Goal: Information Seeking & Learning: Learn about a topic

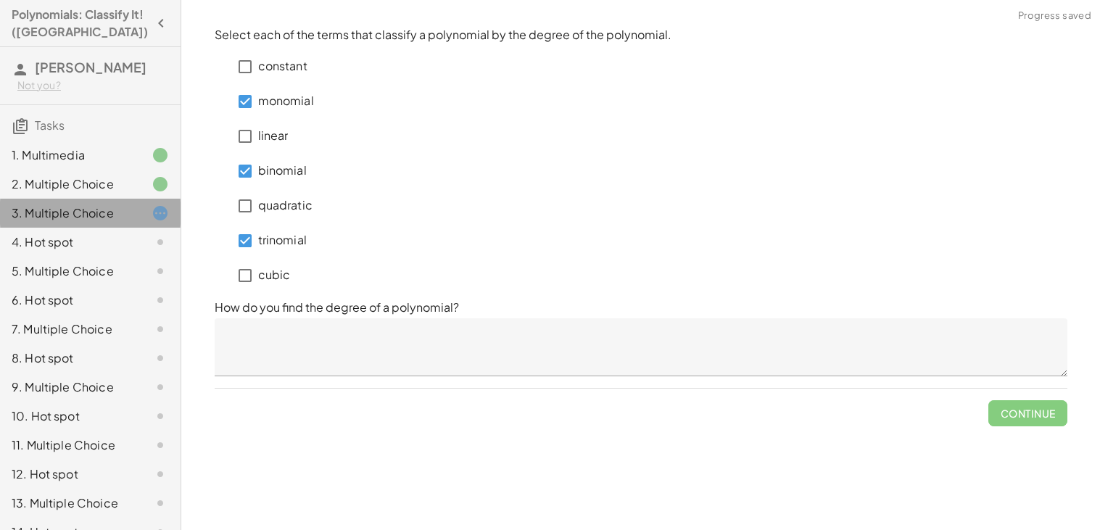
click at [157, 218] on icon at bounding box center [160, 213] width 17 height 17
click at [136, 188] on div at bounding box center [148, 184] width 41 height 17
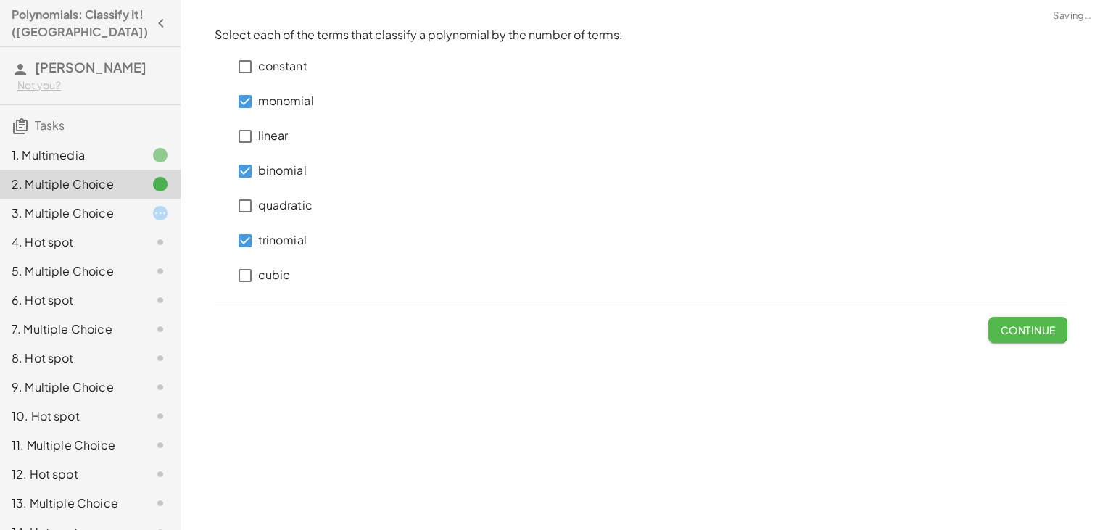
click at [1000, 333] on span "Continue" at bounding box center [1027, 330] width 55 height 13
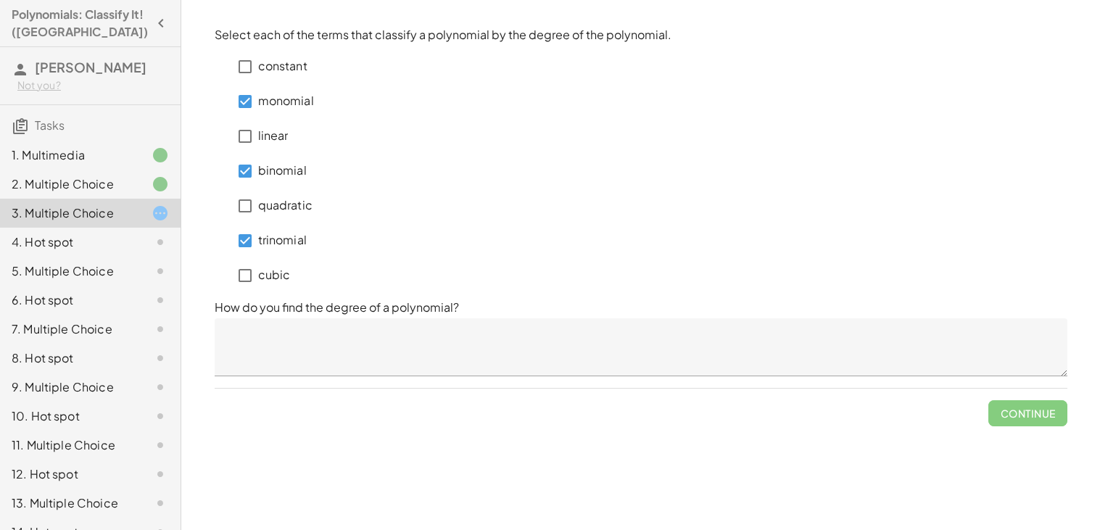
click at [285, 246] on p "trinomial" at bounding box center [282, 240] width 49 height 17
click at [294, 88] on label "monomial" at bounding box center [286, 101] width 56 height 35
click at [285, 78] on label "constant" at bounding box center [282, 66] width 49 height 35
click at [289, 130] on div "linear" at bounding box center [264, 136] width 99 height 35
click at [271, 209] on p "quadratic" at bounding box center [285, 205] width 54 height 17
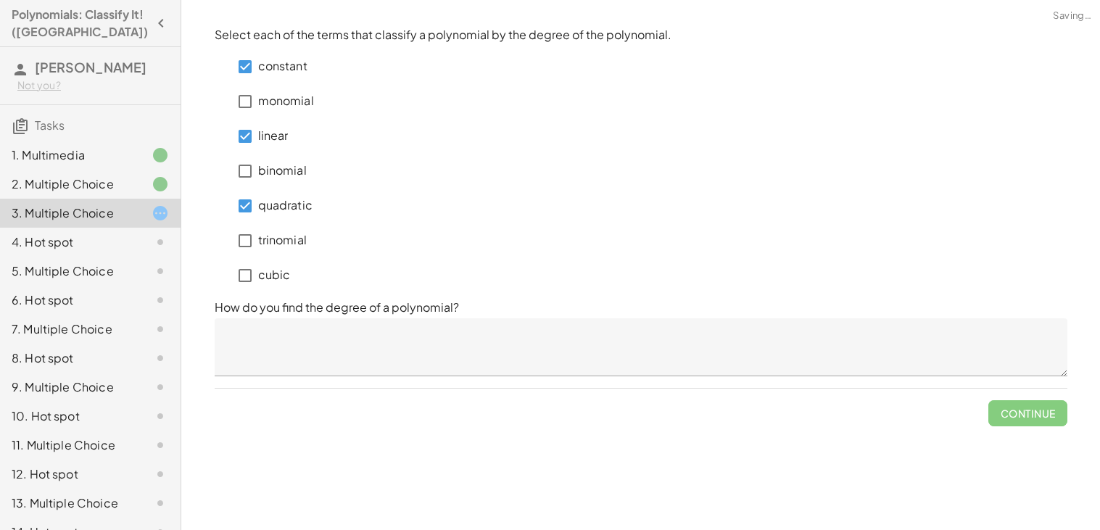
click at [265, 275] on p "cubic" at bounding box center [274, 275] width 33 height 17
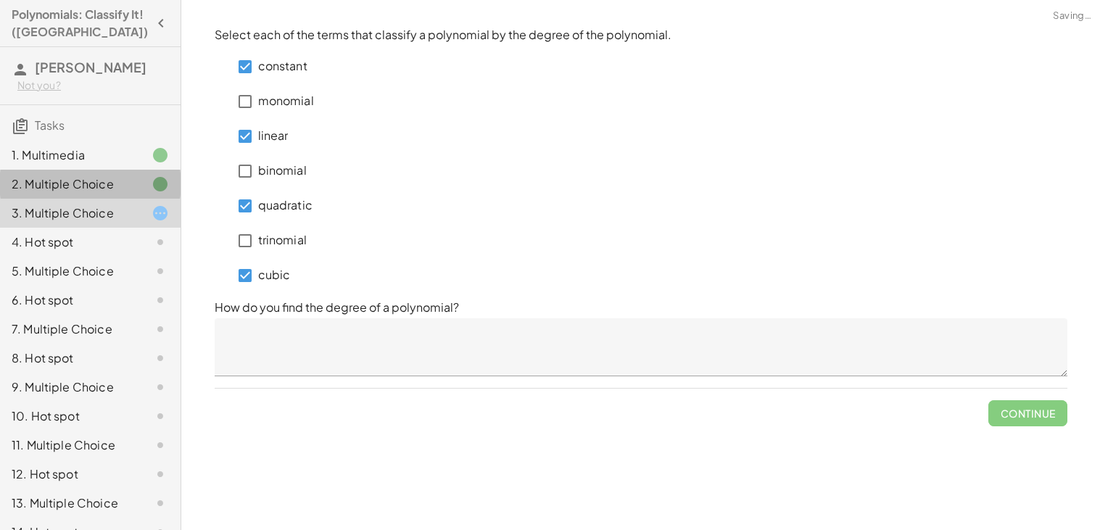
click at [88, 190] on div "2. Multiple Choice" at bounding box center [70, 184] width 117 height 17
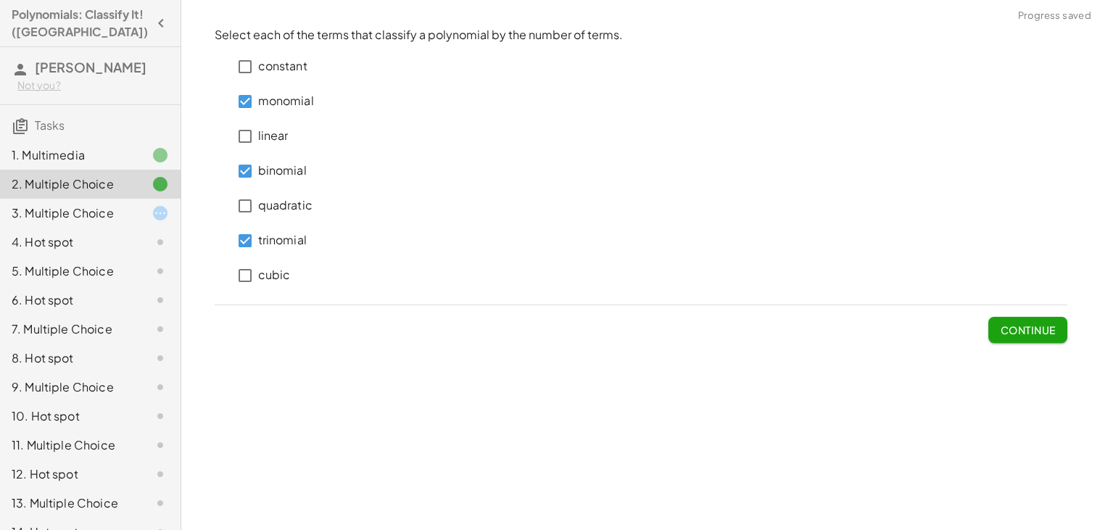
click at [991, 326] on button "Continue" at bounding box center [1028, 330] width 78 height 26
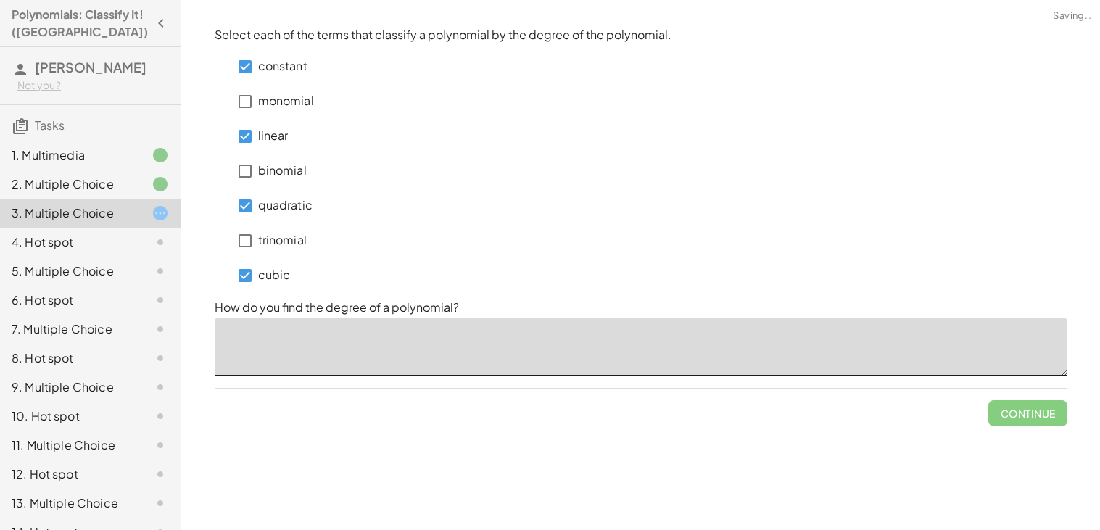
click at [554, 321] on textarea at bounding box center [641, 347] width 853 height 58
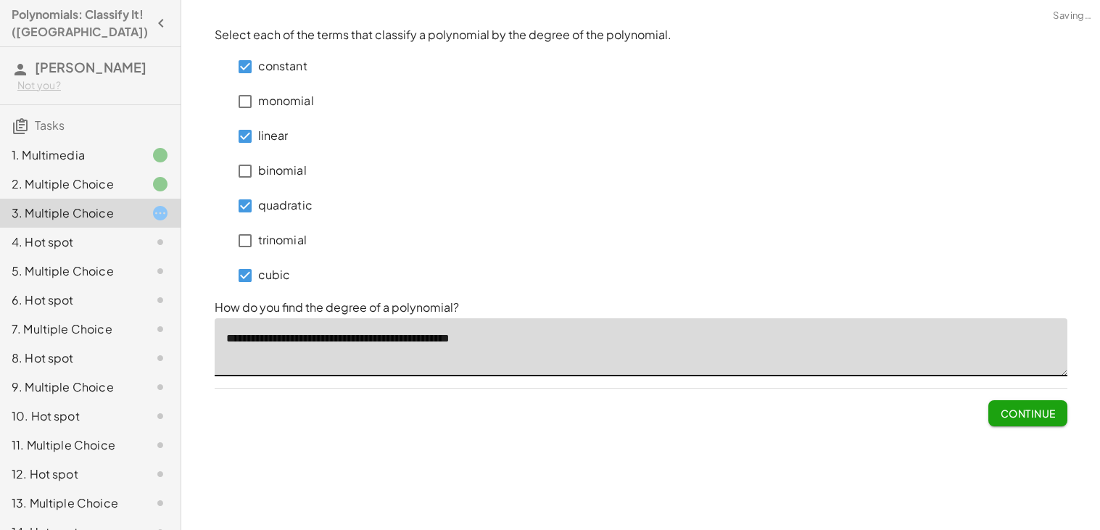
click at [458, 347] on textarea "**********" at bounding box center [641, 347] width 853 height 58
click at [456, 339] on textarea "**********" at bounding box center [641, 347] width 853 height 58
type textarea "**********"
click at [1008, 418] on span "Continue" at bounding box center [1027, 413] width 55 height 13
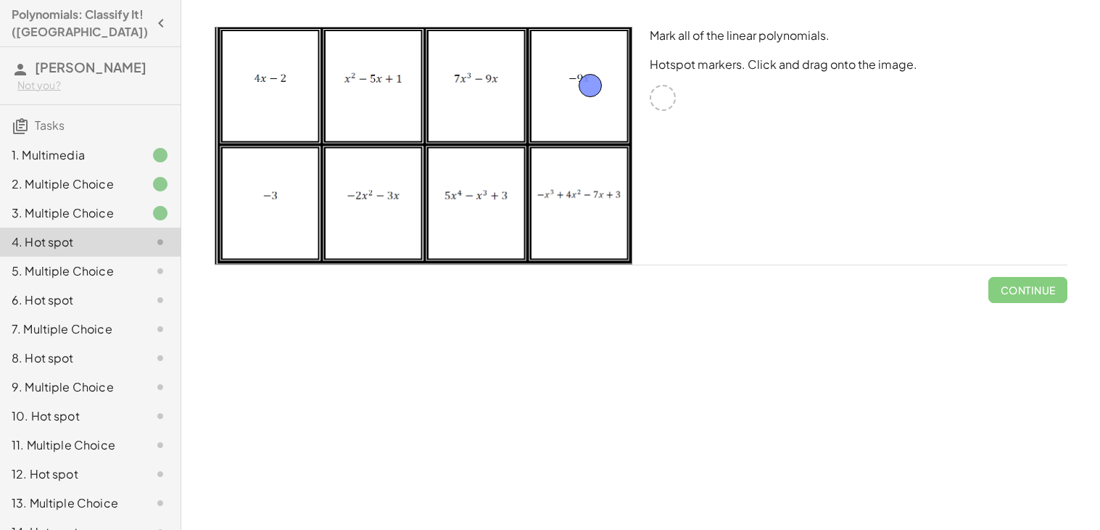
drag, startPoint x: 665, startPoint y: 102, endPoint x: 594, endPoint y: 90, distance: 72.0
click at [672, 99] on div at bounding box center [663, 98] width 26 height 26
drag, startPoint x: 591, startPoint y: 86, endPoint x: 582, endPoint y: 103, distance: 19.2
drag, startPoint x: 652, startPoint y: 96, endPoint x: 303, endPoint y: 104, distance: 349.0
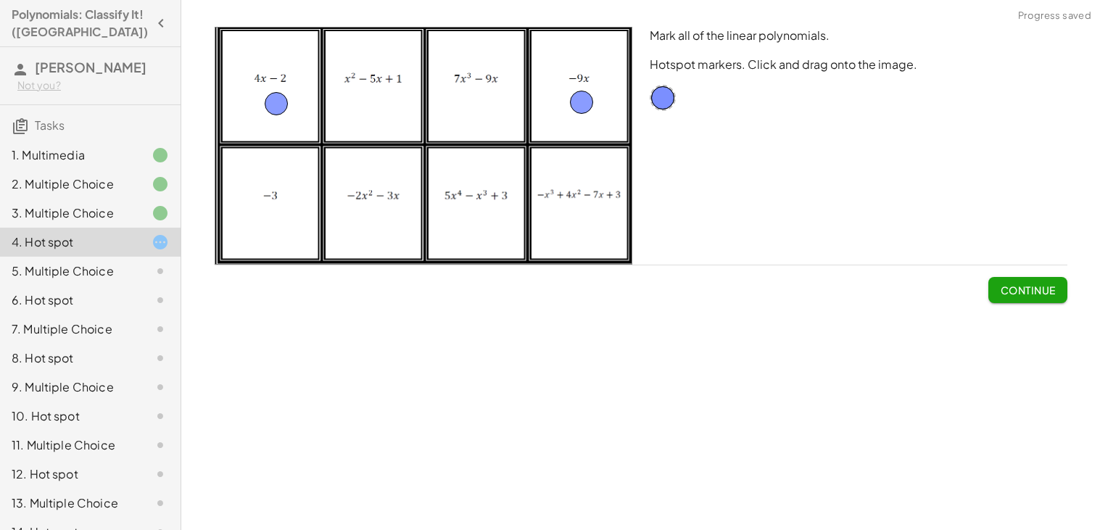
drag, startPoint x: 309, startPoint y: 105, endPoint x: 271, endPoint y: 104, distance: 37.7
click at [1000, 280] on button "Continue" at bounding box center [1028, 290] width 78 height 26
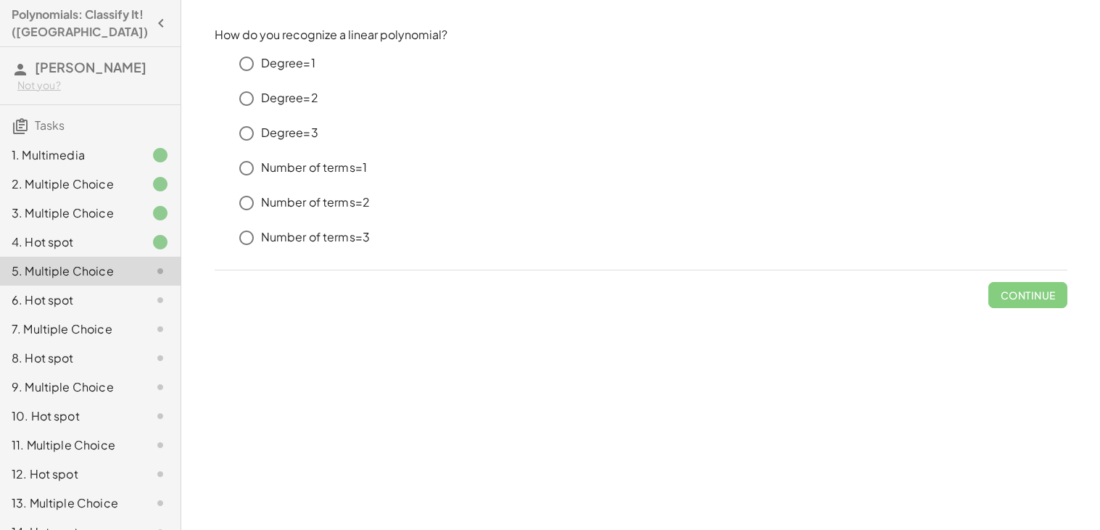
click at [290, 58] on p "Degree=1" at bounding box center [288, 63] width 54 height 17
click at [1021, 301] on button "Continue" at bounding box center [1028, 295] width 78 height 26
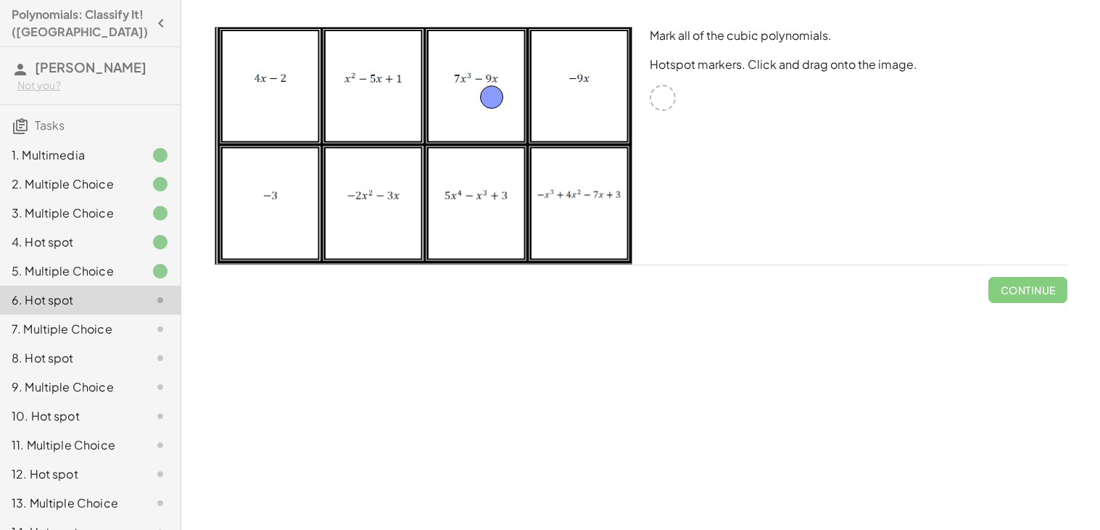
drag, startPoint x: 667, startPoint y: 99, endPoint x: 498, endPoint y: 101, distance: 169.0
drag, startPoint x: 656, startPoint y: 92, endPoint x: 696, endPoint y: 140, distance: 62.3
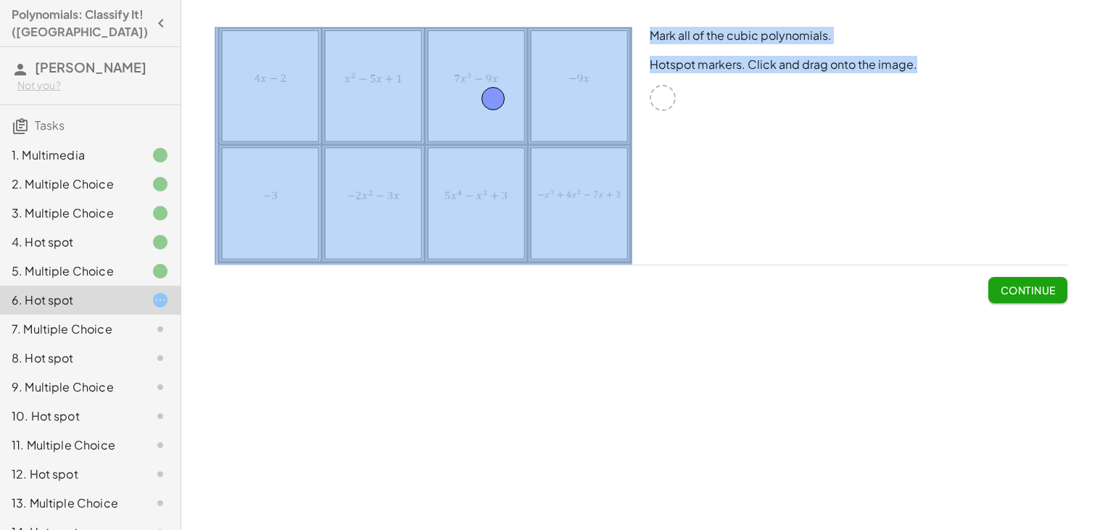
drag, startPoint x: 656, startPoint y: 107, endPoint x: 590, endPoint y: 173, distance: 93.9
click at [590, 173] on div "Mark all of the cubic polynomials. Hotspot markers. Click and drag onto the ima…" at bounding box center [641, 145] width 870 height 255
drag, startPoint x: 493, startPoint y: 97, endPoint x: 561, endPoint y: 179, distance: 106.6
drag, startPoint x: 662, startPoint y: 96, endPoint x: 464, endPoint y: 113, distance: 198.8
click at [1021, 299] on button "Continue" at bounding box center [1028, 290] width 78 height 26
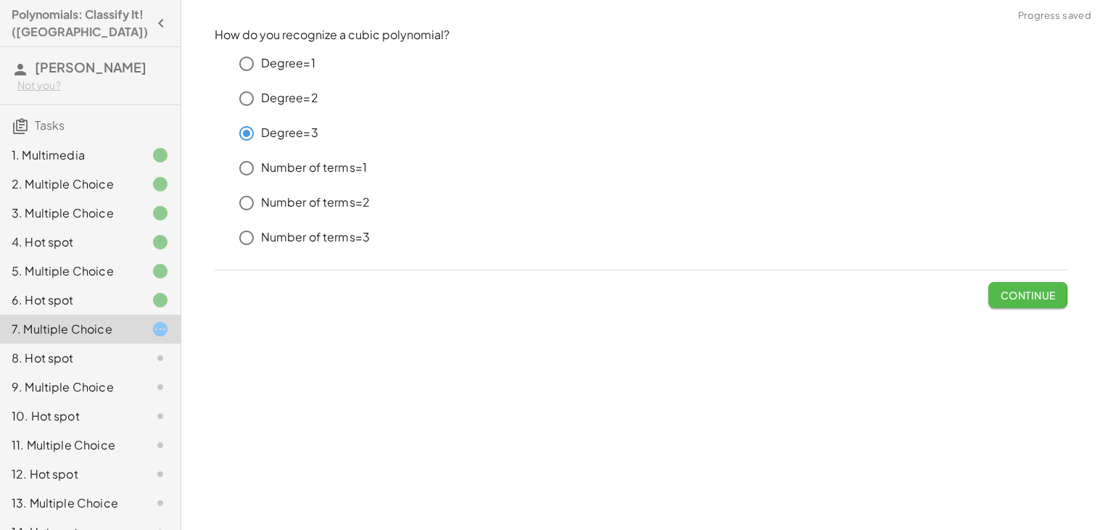
click at [1014, 305] on button "Continue" at bounding box center [1028, 295] width 78 height 26
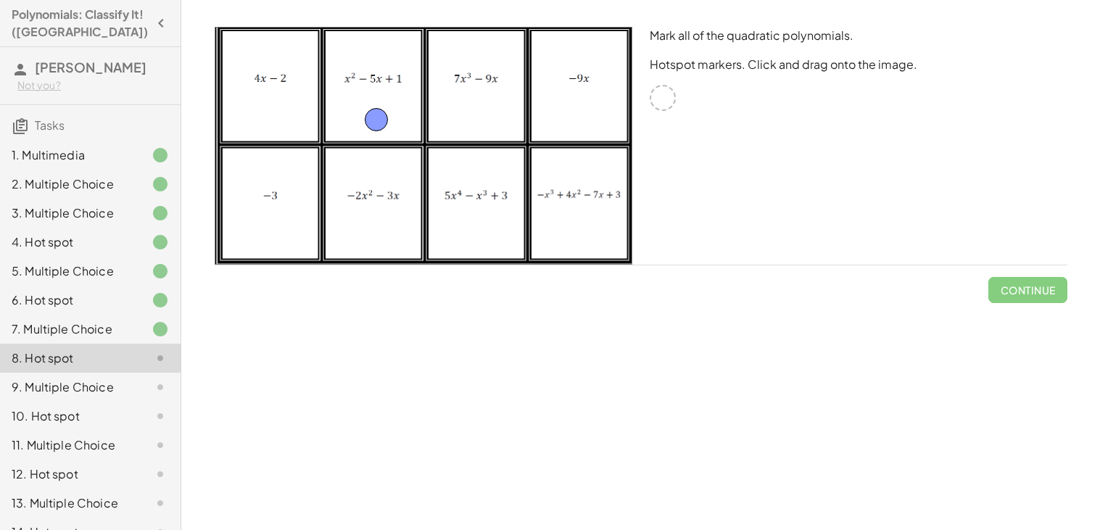
drag, startPoint x: 664, startPoint y: 104, endPoint x: 380, endPoint y: 126, distance: 285.2
drag, startPoint x: 652, startPoint y: 99, endPoint x: 368, endPoint y: 192, distance: 298.7
click at [1037, 303] on button "Continue" at bounding box center [1028, 290] width 78 height 26
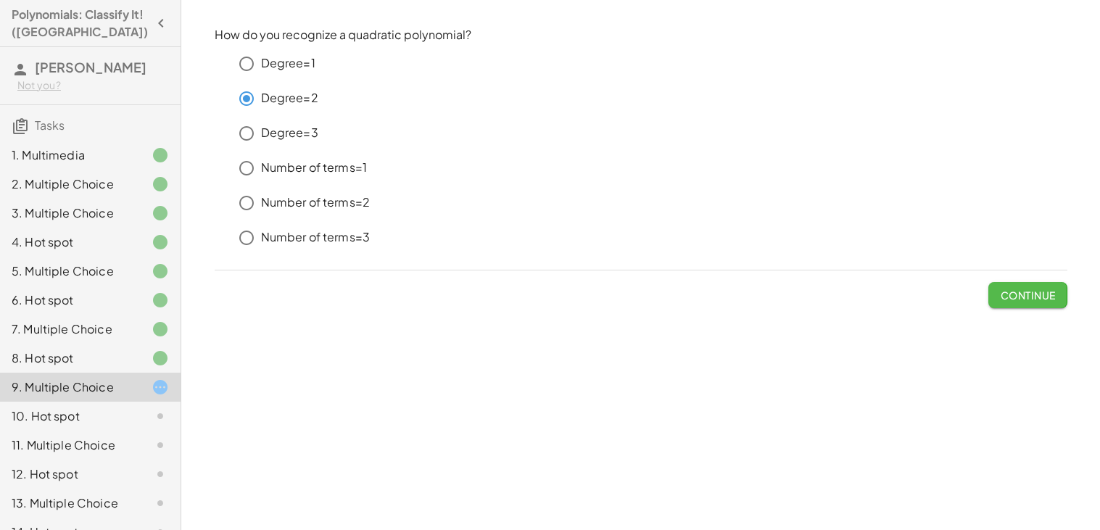
click at [1002, 300] on span "Continue" at bounding box center [1027, 295] width 55 height 13
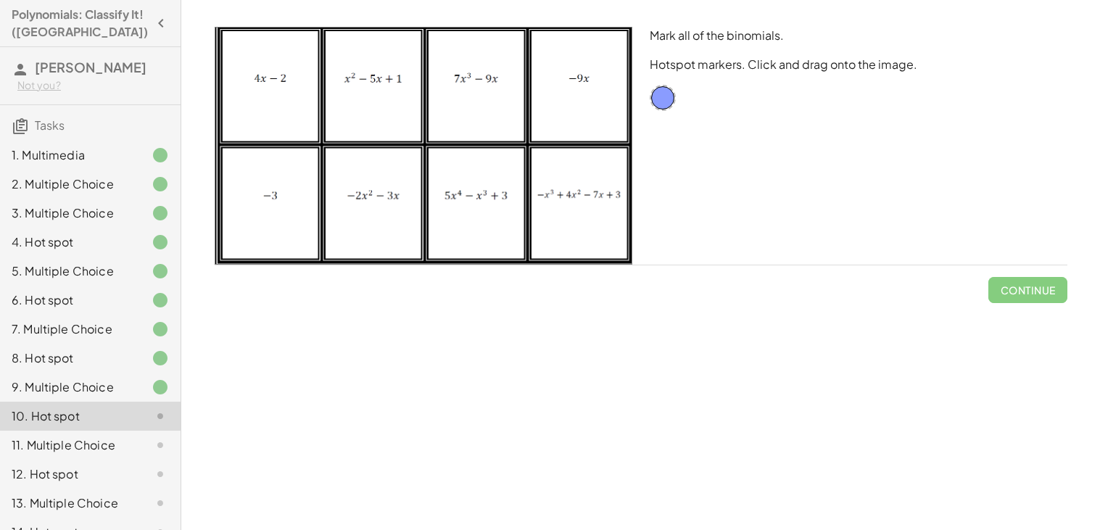
drag, startPoint x: 674, startPoint y: 92, endPoint x: 664, endPoint y: 91, distance: 10.2
click at [664, 91] on div "Mark all of the binomials. Hotspot markers. Click and drag onto the image." at bounding box center [858, 145] width 435 height 255
drag, startPoint x: 664, startPoint y: 91, endPoint x: 263, endPoint y: 94, distance: 400.4
drag, startPoint x: 666, startPoint y: 97, endPoint x: 504, endPoint y: 106, distance: 162.0
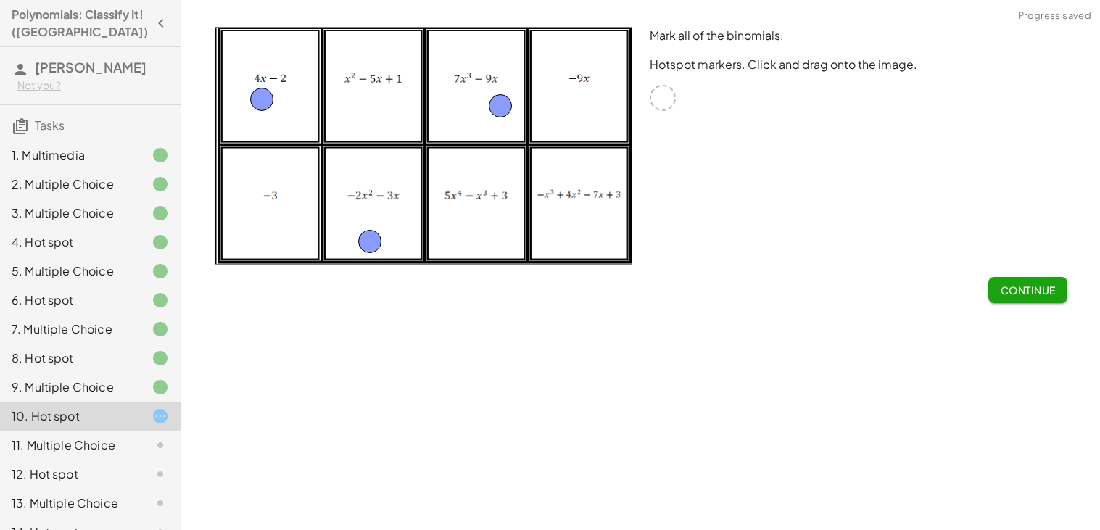
drag, startPoint x: 662, startPoint y: 100, endPoint x: 371, endPoint y: 244, distance: 324.4
click at [1033, 295] on span "Continue" at bounding box center [1027, 290] width 55 height 13
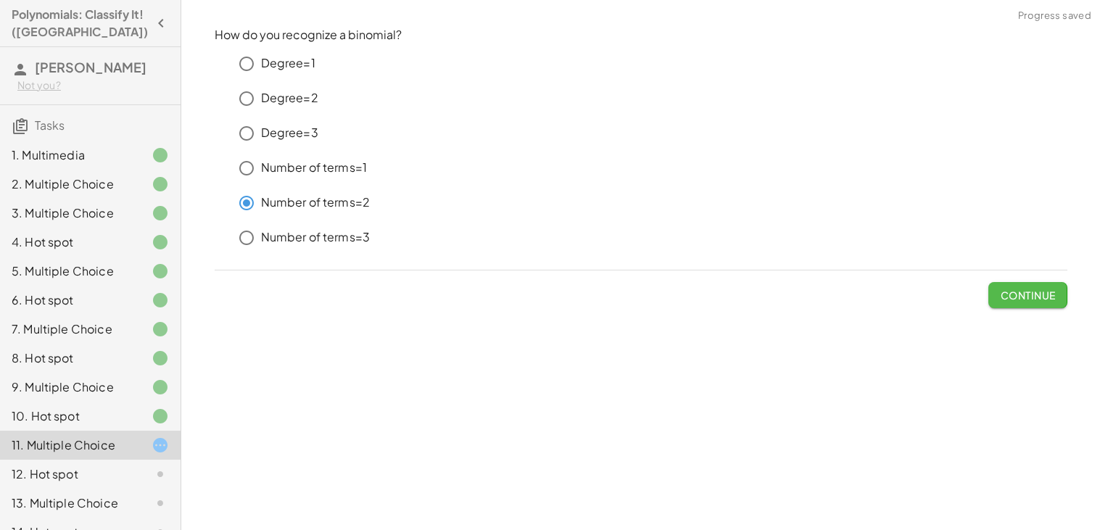
click at [1018, 286] on button "Continue" at bounding box center [1028, 295] width 78 height 26
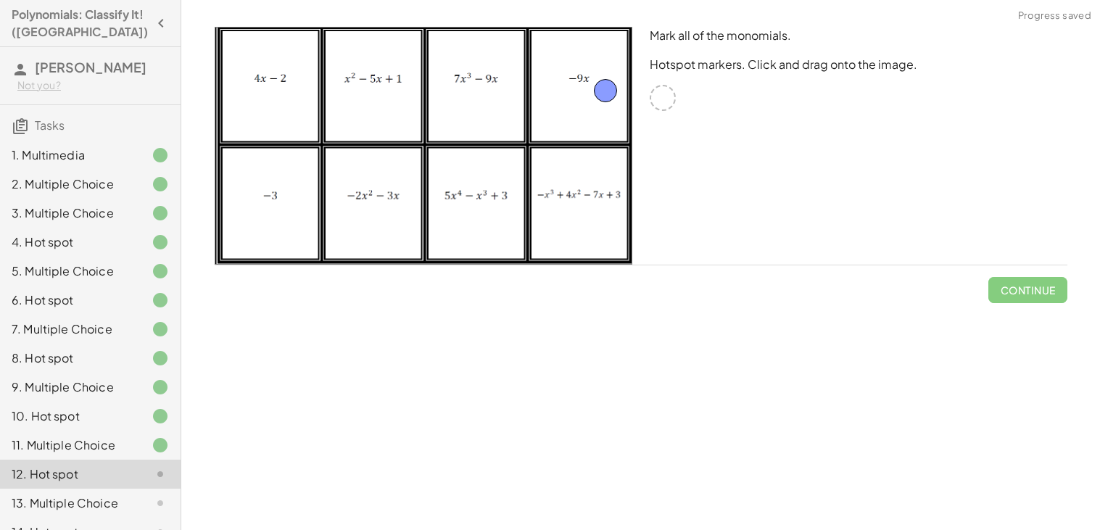
drag, startPoint x: 667, startPoint y: 99, endPoint x: 598, endPoint y: 91, distance: 68.6
drag, startPoint x: 670, startPoint y: 101, endPoint x: 297, endPoint y: 192, distance: 383.2
click at [996, 288] on button "Continue" at bounding box center [1028, 290] width 78 height 26
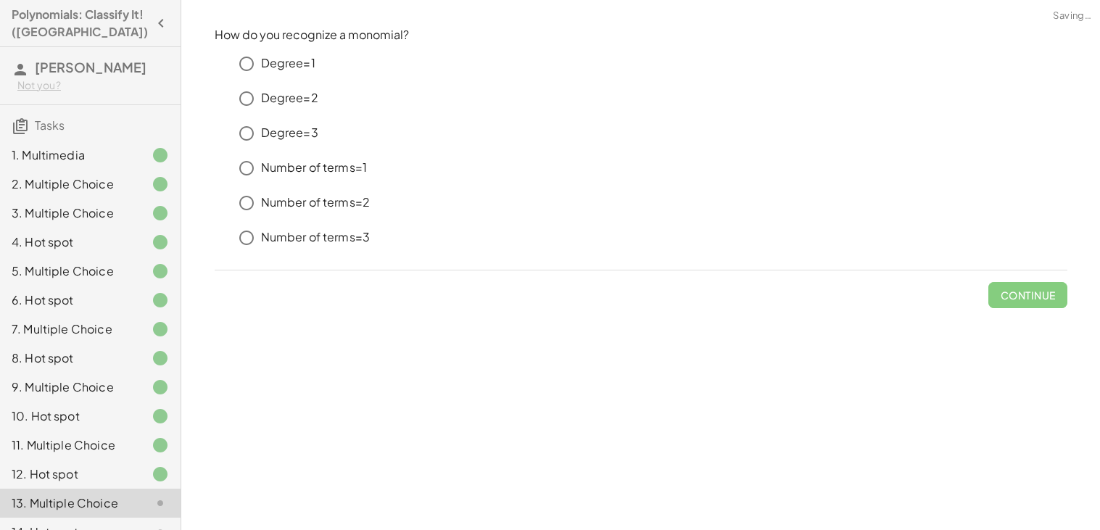
click at [330, 170] on p "Number of terms=1" at bounding box center [314, 168] width 107 height 17
click at [1042, 291] on span "Continue" at bounding box center [1027, 295] width 55 height 13
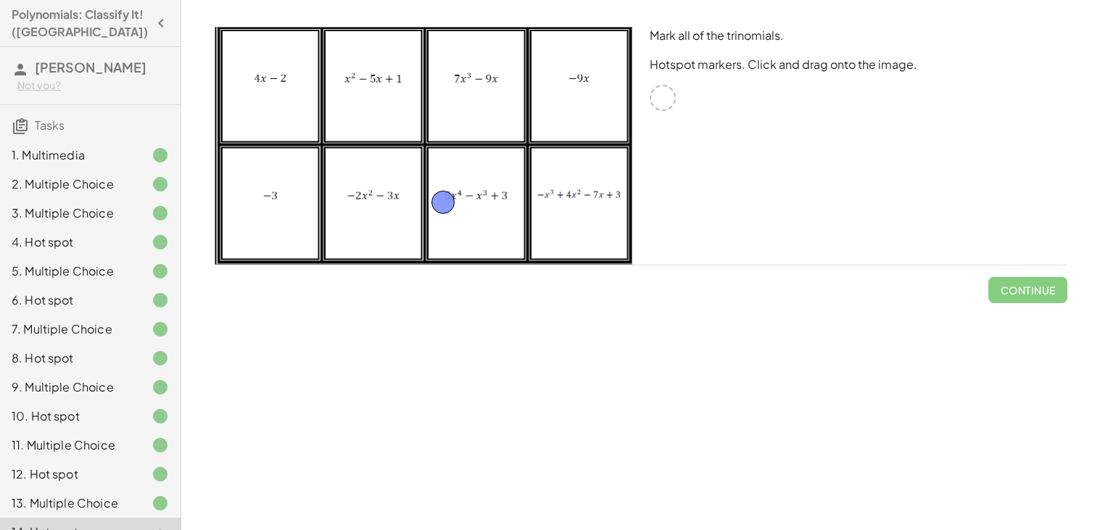
drag, startPoint x: 667, startPoint y: 100, endPoint x: 455, endPoint y: 205, distance: 236.8
drag, startPoint x: 664, startPoint y: 107, endPoint x: 377, endPoint y: 105, distance: 287.3
click at [1058, 281] on button "Continue" at bounding box center [1028, 290] width 78 height 26
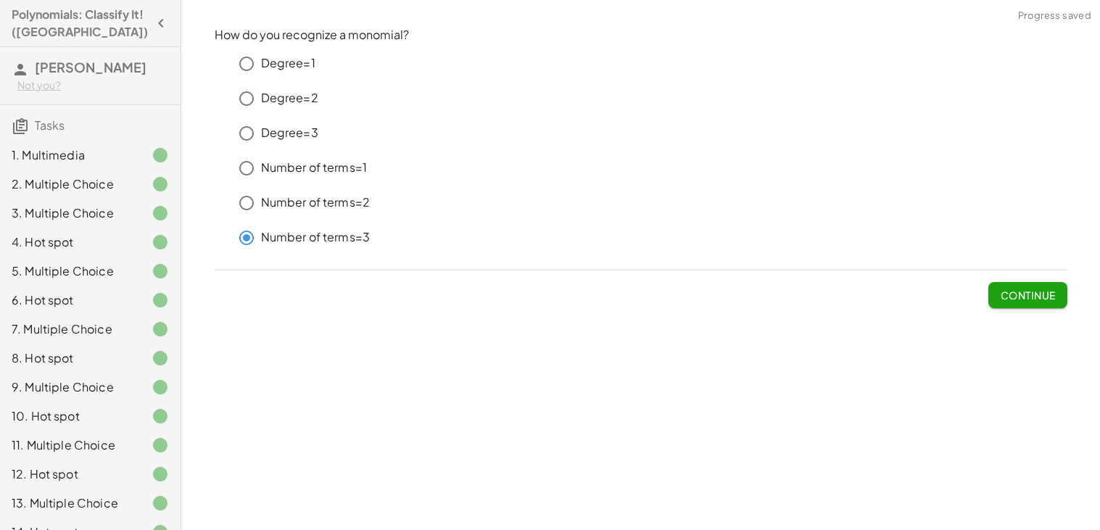
click at [1008, 290] on span "Continue" at bounding box center [1027, 295] width 55 height 13
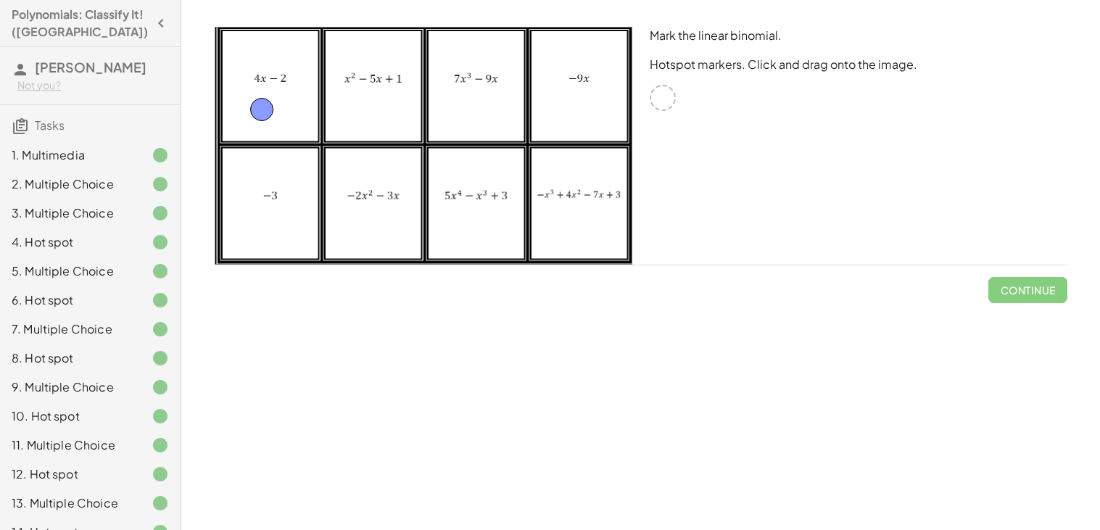
drag, startPoint x: 662, startPoint y: 106, endPoint x: 263, endPoint y: 118, distance: 399.9
click at [1012, 285] on span "Continue" at bounding box center [1027, 290] width 55 height 13
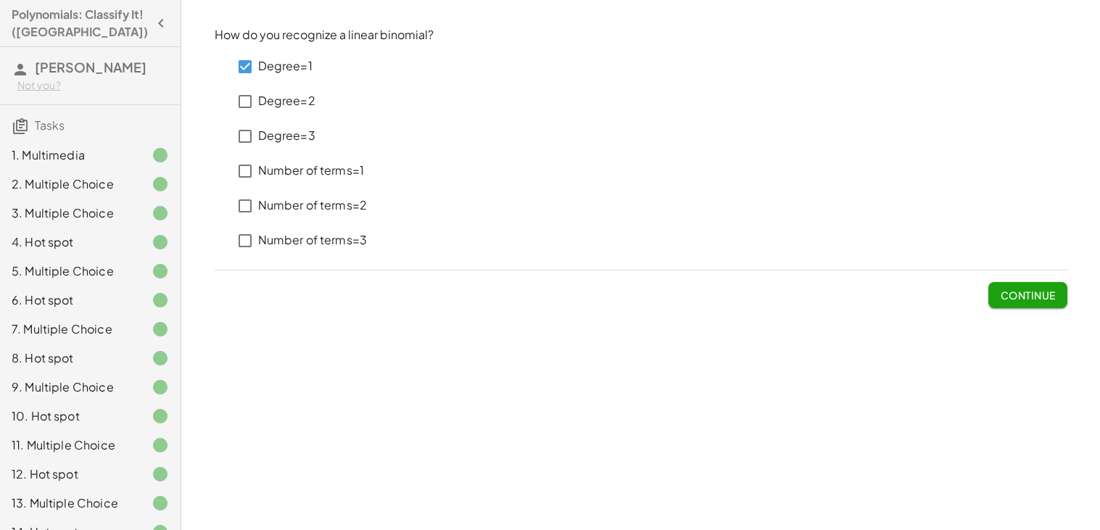
click at [311, 199] on p "Number of terms=2" at bounding box center [313, 205] width 110 height 17
click at [1014, 297] on span "Continue" at bounding box center [1027, 295] width 55 height 13
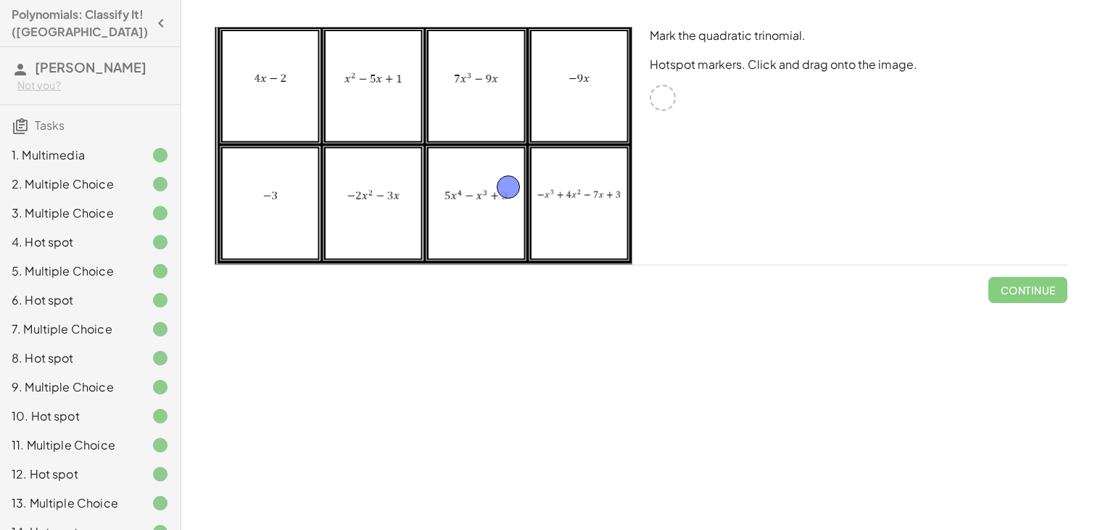
drag, startPoint x: 654, startPoint y: 102, endPoint x: 500, endPoint y: 191, distance: 177.8
click at [1002, 282] on button "Continue" at bounding box center [1028, 290] width 78 height 26
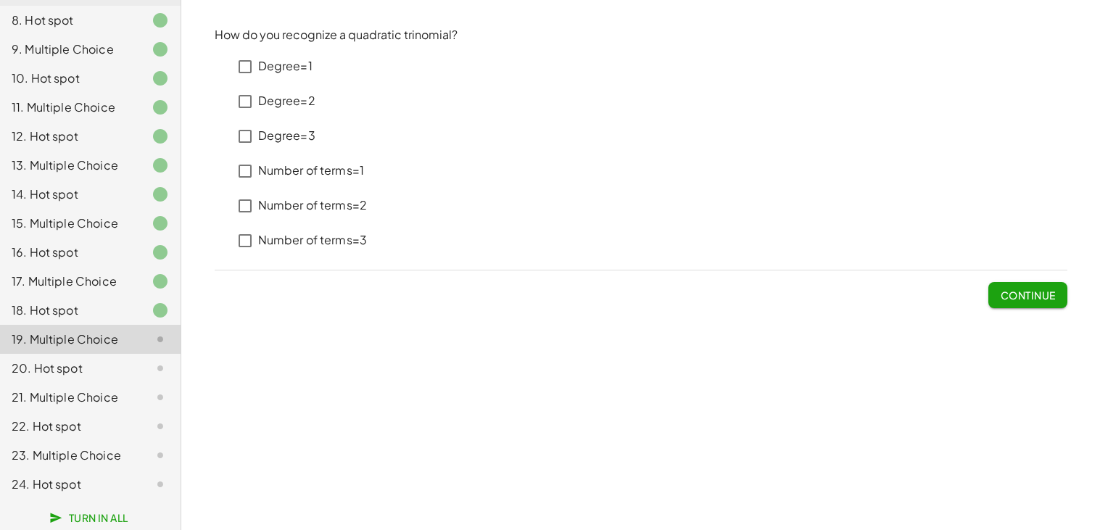
scroll to position [334, 0]
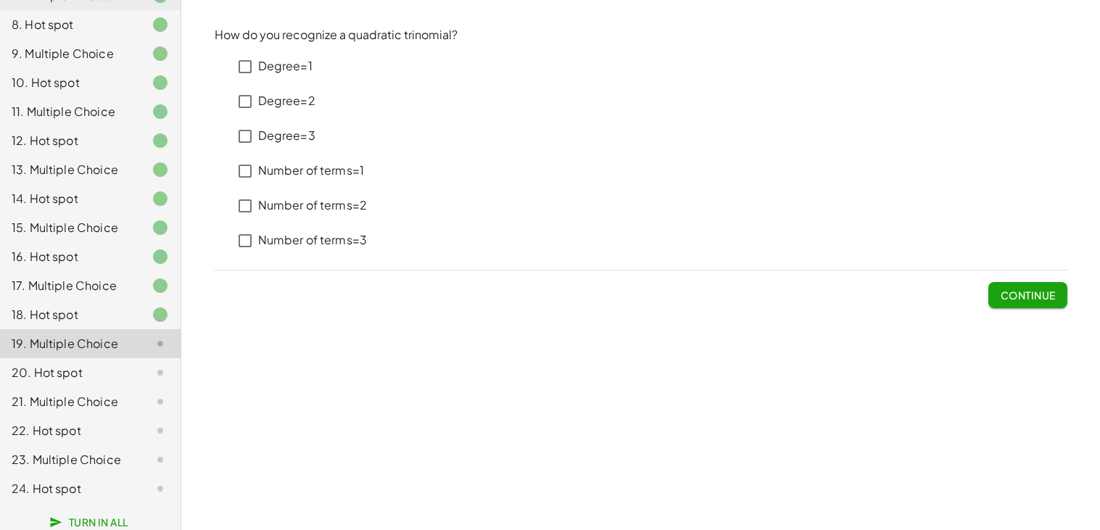
click at [73, 304] on div "18. Hot spot" at bounding box center [90, 314] width 181 height 29
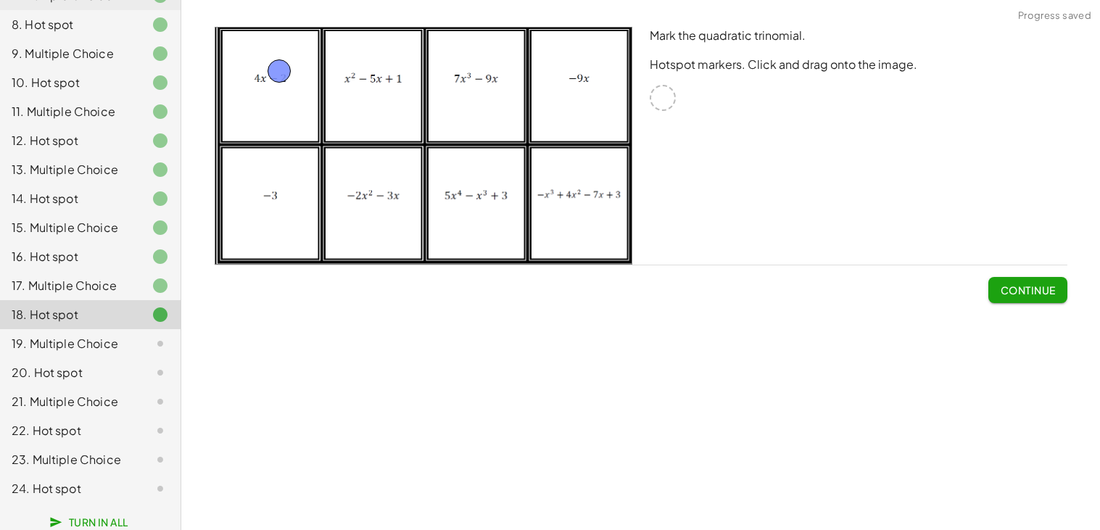
drag, startPoint x: 515, startPoint y: 178, endPoint x: 287, endPoint y: 63, distance: 255.9
drag, startPoint x: 287, startPoint y: 63, endPoint x: 361, endPoint y: 85, distance: 77.1
click at [1008, 288] on span "Continue" at bounding box center [1027, 290] width 55 height 13
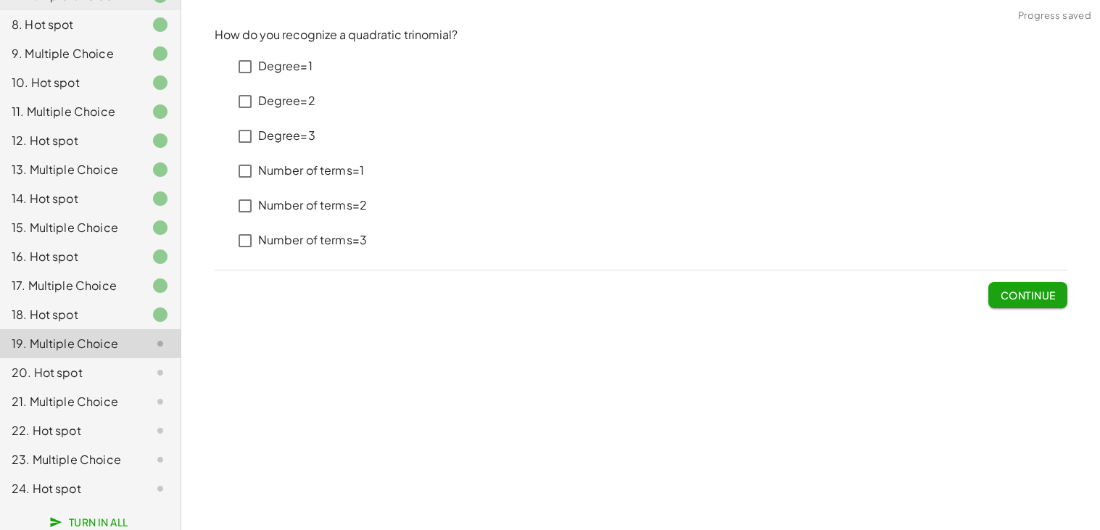
click at [297, 102] on p "Degree=2" at bounding box center [286, 101] width 57 height 17
click at [68, 307] on div "18. Hot spot" at bounding box center [70, 314] width 117 height 17
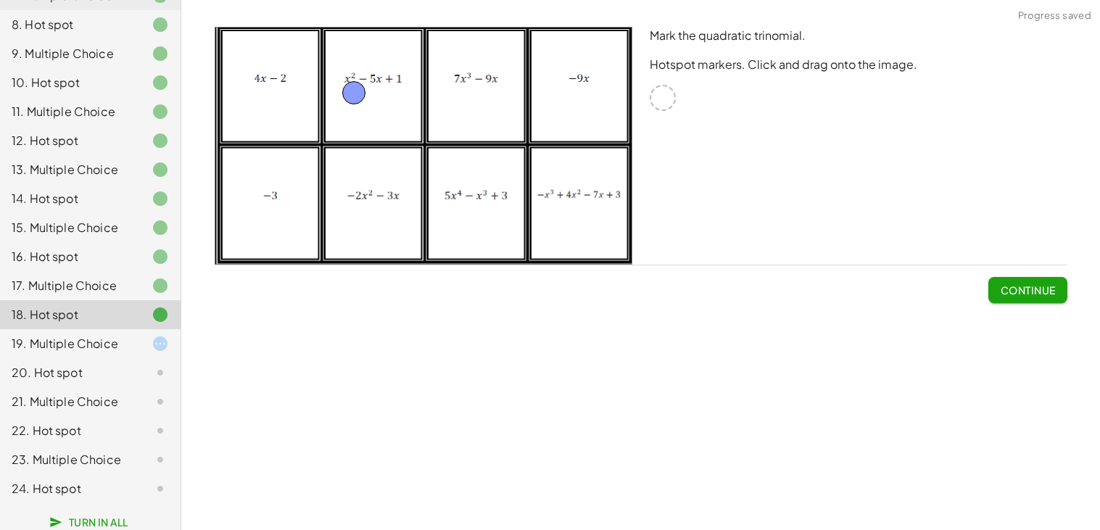
click at [88, 327] on div "18. Hot spot" at bounding box center [90, 314] width 181 height 29
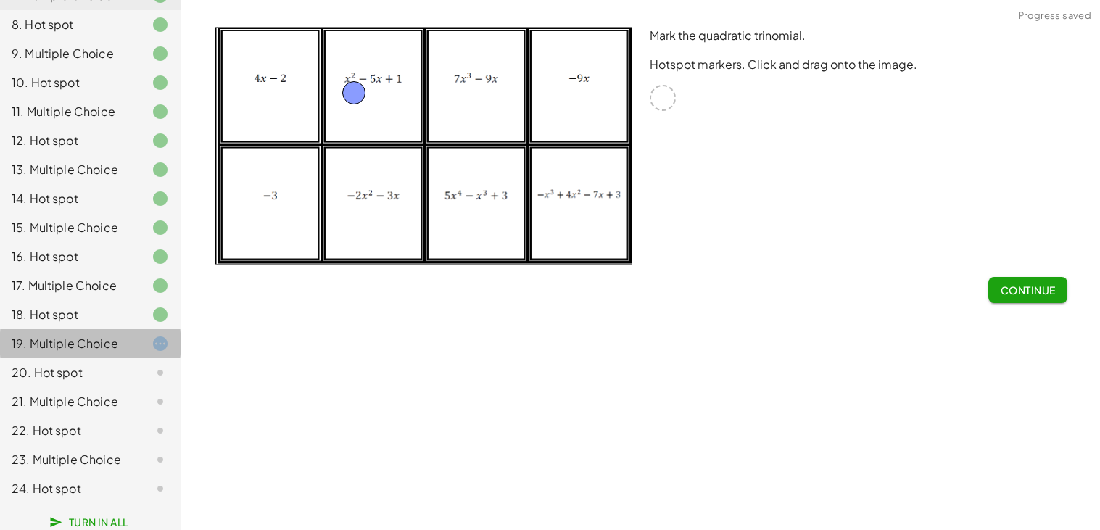
click at [101, 343] on div "19. Multiple Choice" at bounding box center [70, 343] width 117 height 17
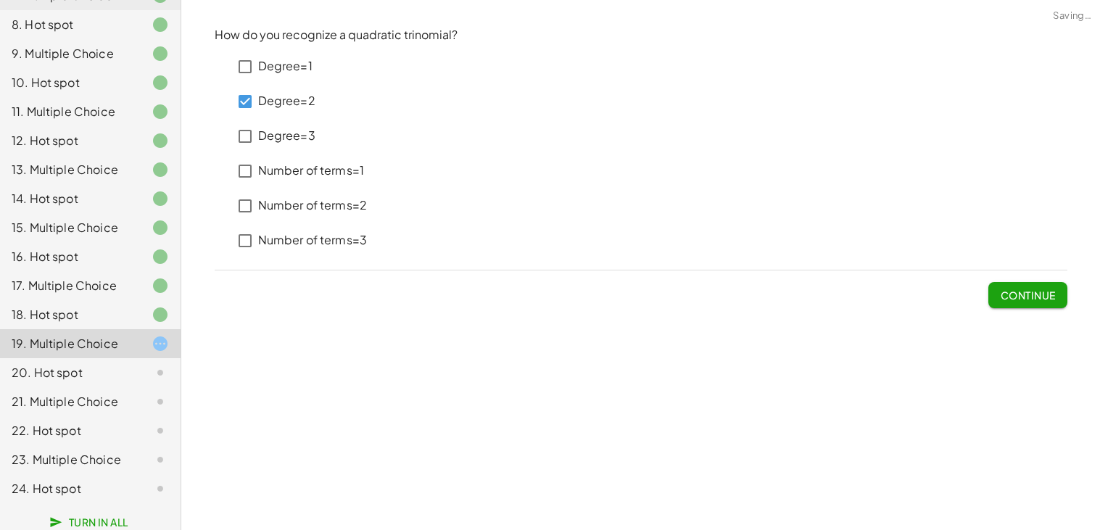
click at [353, 249] on label "Number of terms=3" at bounding box center [313, 240] width 110 height 35
click at [1061, 305] on button "Continue" at bounding box center [1028, 295] width 78 height 26
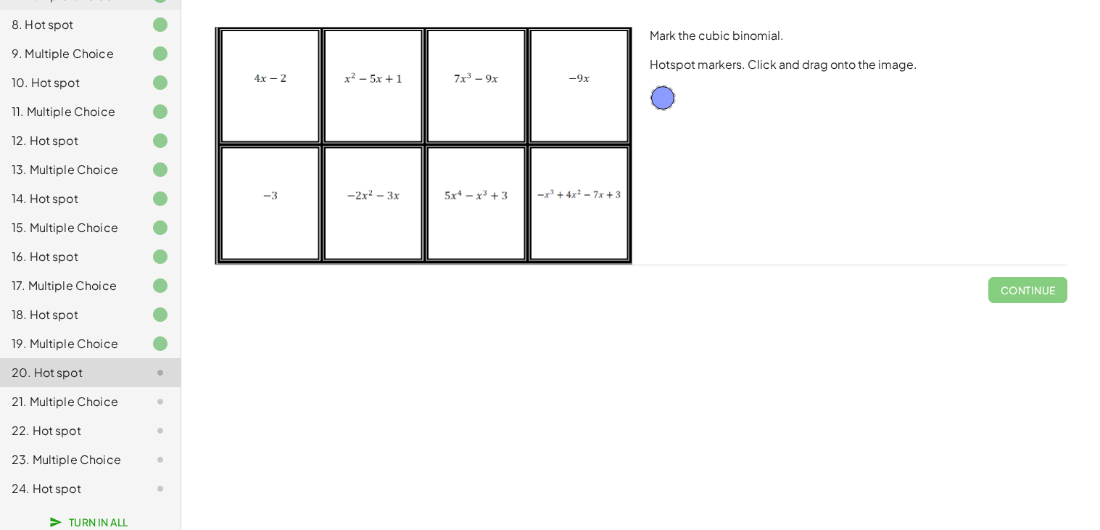
drag, startPoint x: 673, startPoint y: 100, endPoint x: 658, endPoint y: 100, distance: 15.2
click at [658, 100] on div at bounding box center [663, 98] width 26 height 26
drag, startPoint x: 662, startPoint y: 99, endPoint x: 647, endPoint y: 98, distance: 15.2
click at [647, 98] on div "Mark the cubic binomial. Hotspot markers. Click and drag onto the image." at bounding box center [858, 145] width 435 height 255
drag, startPoint x: 585, startPoint y: 119, endPoint x: 733, endPoint y: 122, distance: 148.7
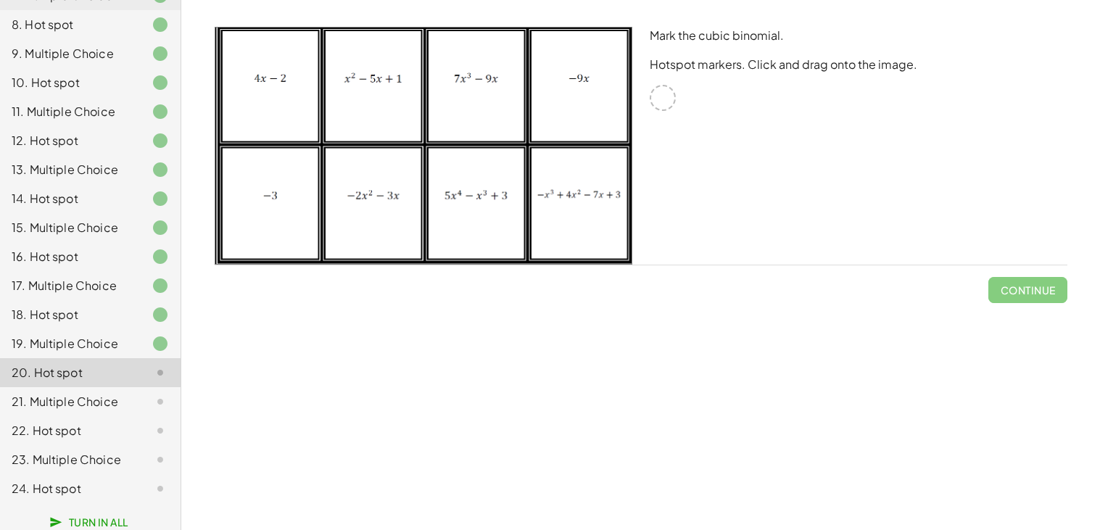
click at [733, 122] on div "Mark the cubic binomial. Hotspot markers. Click and drag onto the image." at bounding box center [641, 145] width 870 height 255
click at [733, 122] on div "Mark the cubic binomial. Hotspot markers. Click and drag onto the image." at bounding box center [858, 145] width 435 height 255
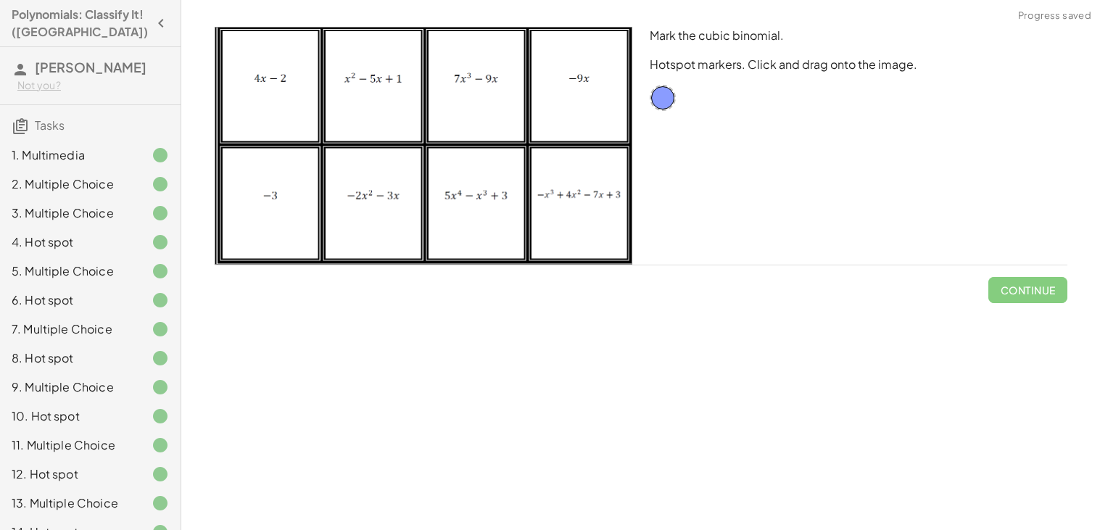
scroll to position [338, 0]
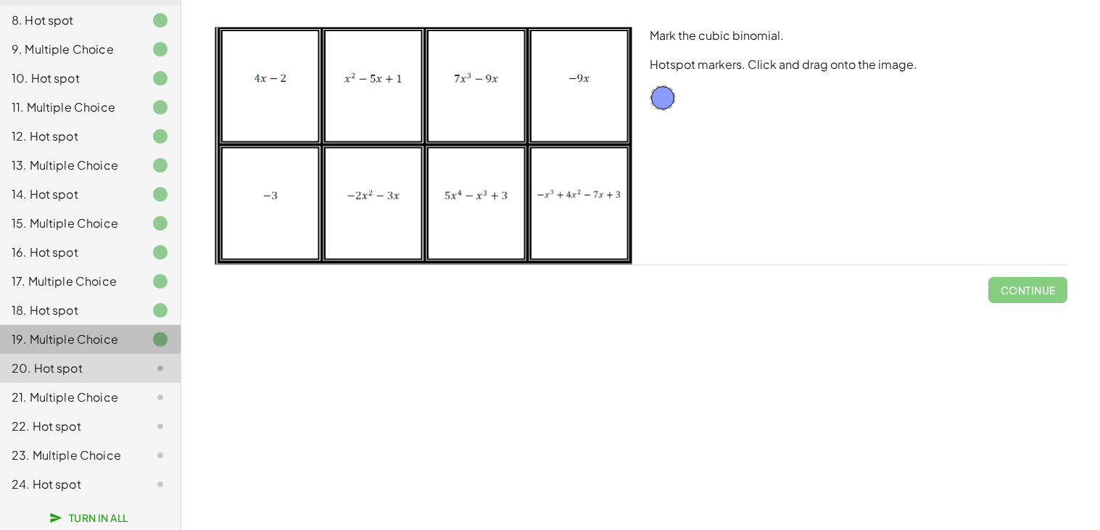
click at [131, 339] on div at bounding box center [148, 339] width 41 height 17
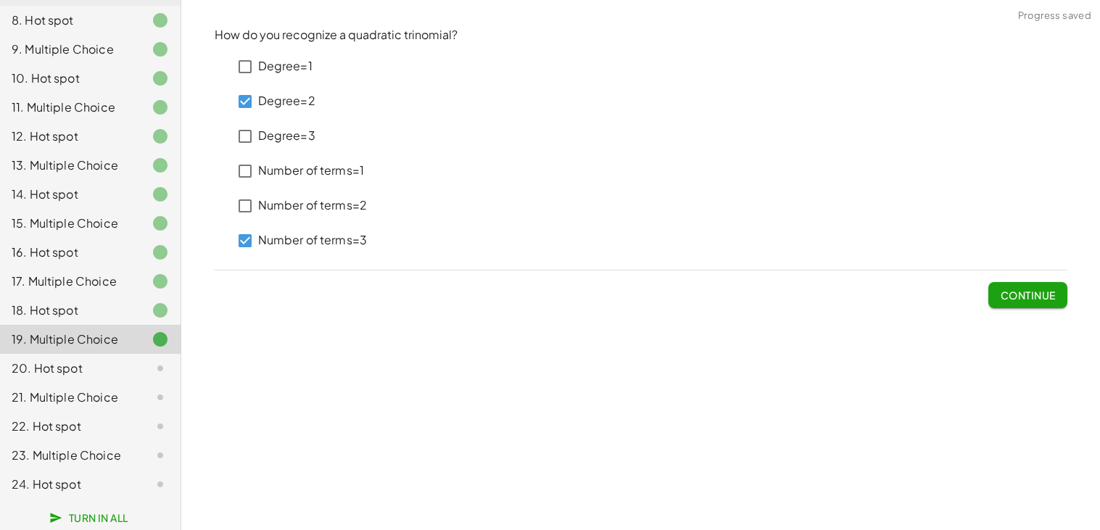
click at [137, 360] on div at bounding box center [148, 368] width 41 height 17
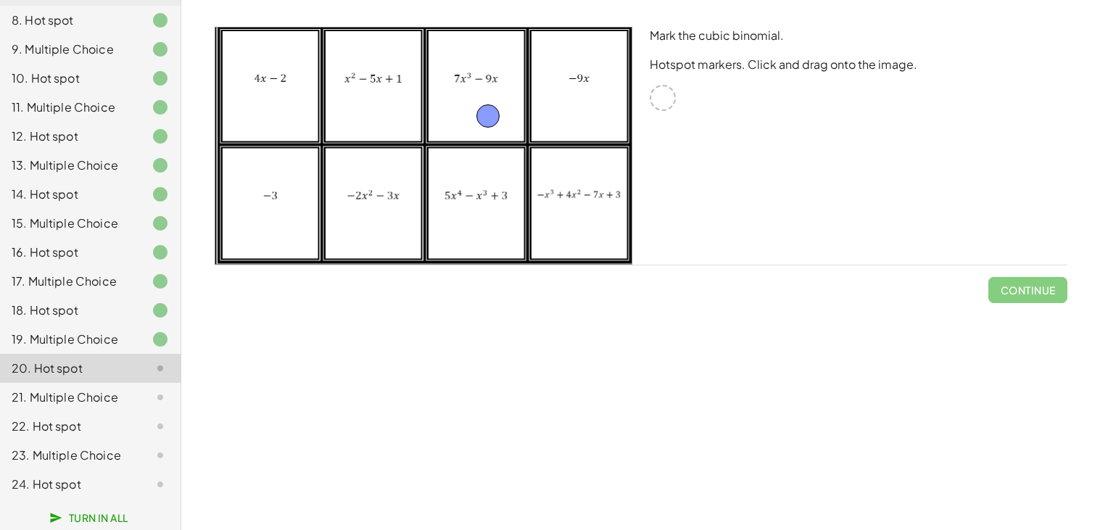
drag, startPoint x: 657, startPoint y: 97, endPoint x: 481, endPoint y: 113, distance: 177.0
click at [115, 249] on div "16. Hot spot" at bounding box center [70, 252] width 117 height 17
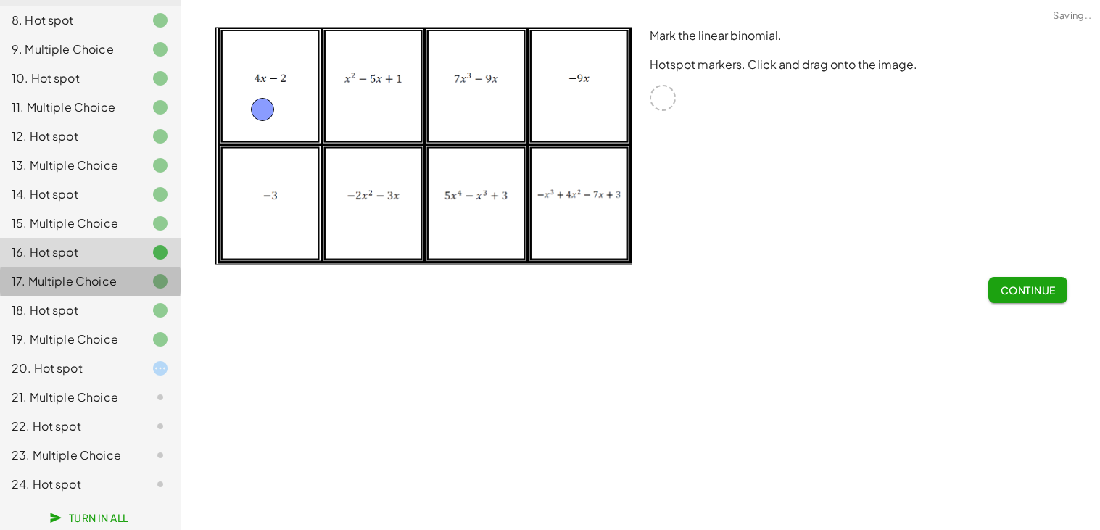
click at [125, 279] on div "17. Multiple Choice" at bounding box center [70, 281] width 117 height 17
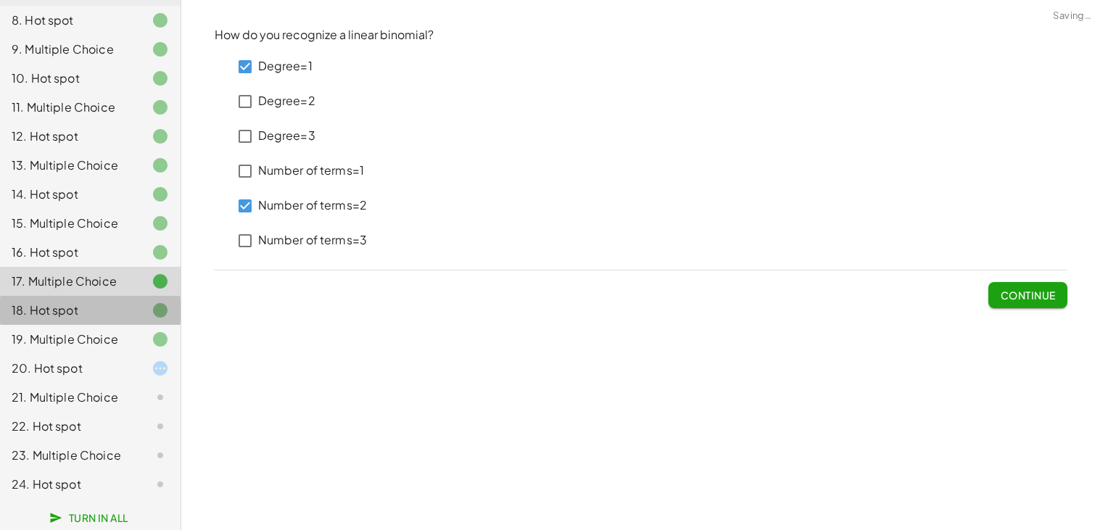
click at [133, 297] on div "18. Hot spot" at bounding box center [90, 310] width 181 height 29
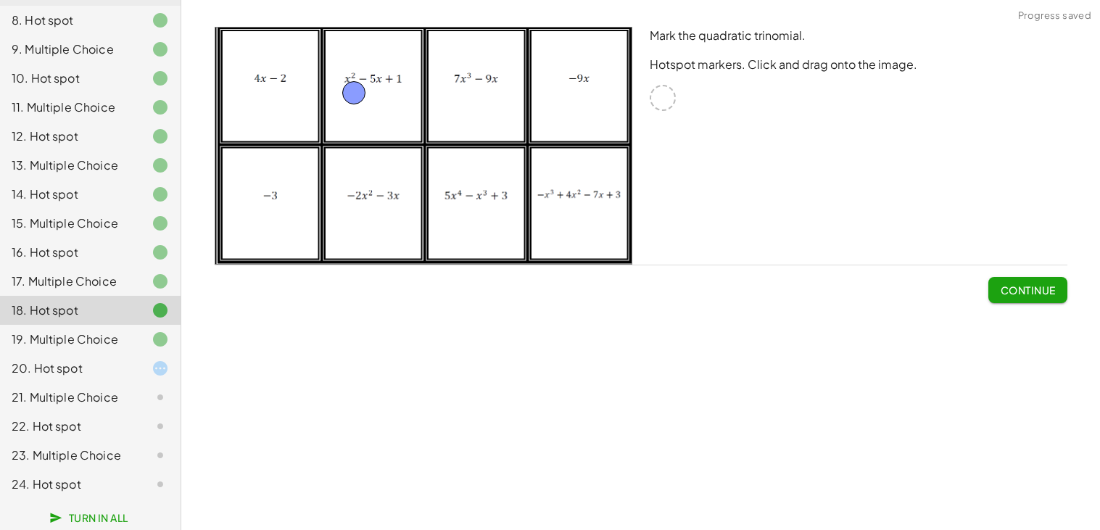
click at [77, 184] on div "14. Hot spot" at bounding box center [90, 194] width 181 height 29
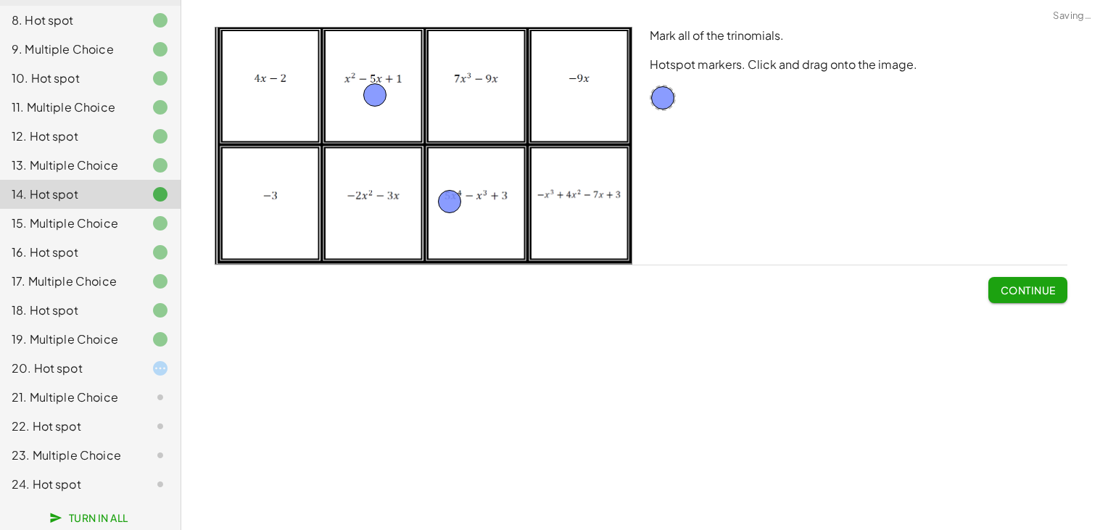
click at [104, 228] on div "15. Multiple Choice" at bounding box center [70, 223] width 117 height 17
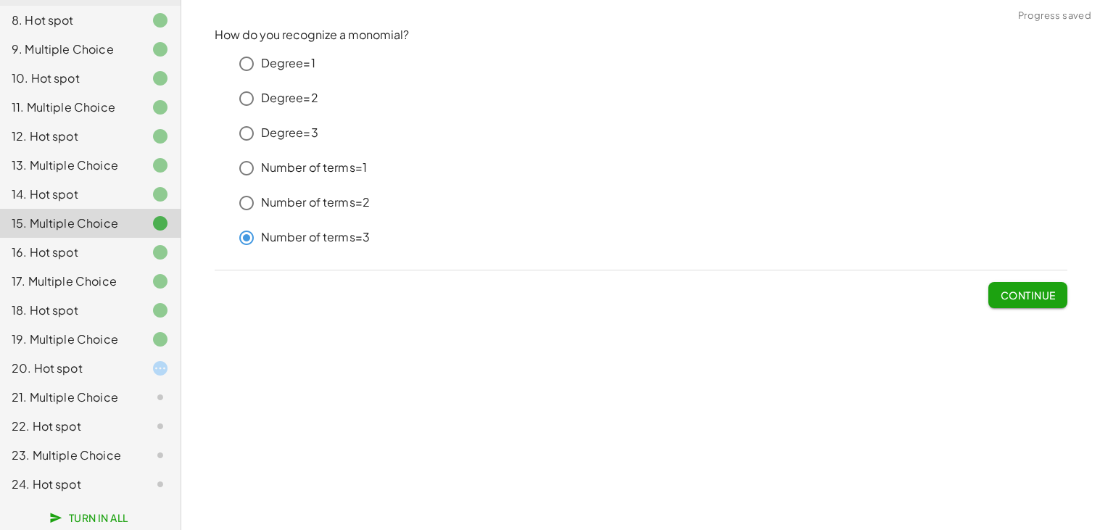
click at [116, 252] on div "16. Hot spot" at bounding box center [70, 252] width 117 height 17
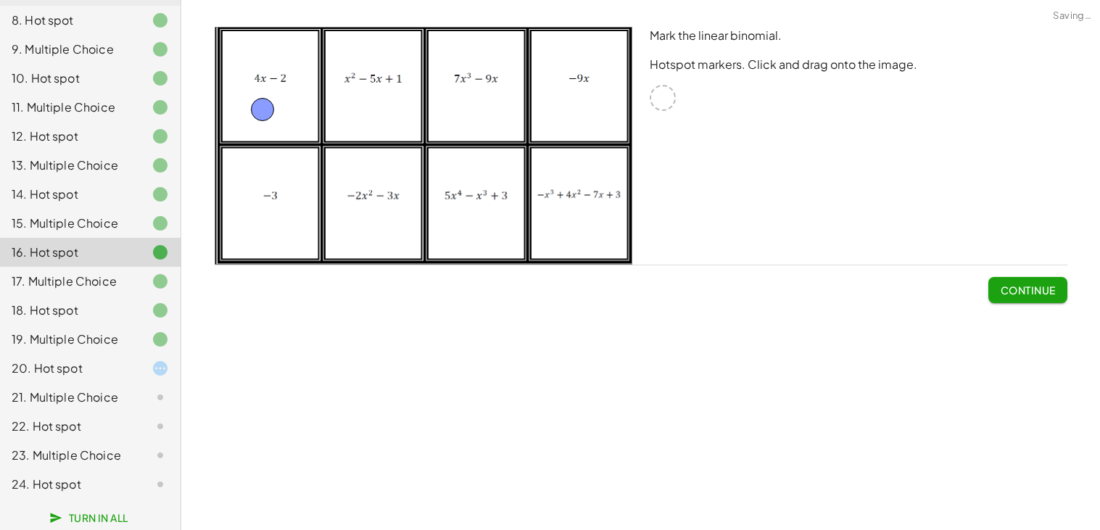
click at [129, 290] on div "17. Multiple Choice" at bounding box center [90, 281] width 181 height 29
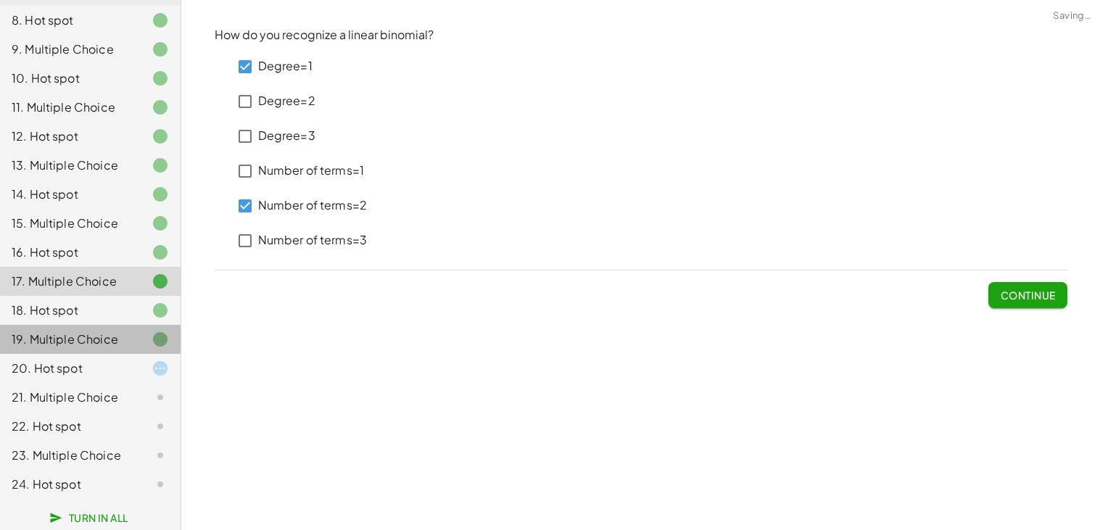
click at [113, 353] on div "19. Multiple Choice" at bounding box center [90, 339] width 181 height 29
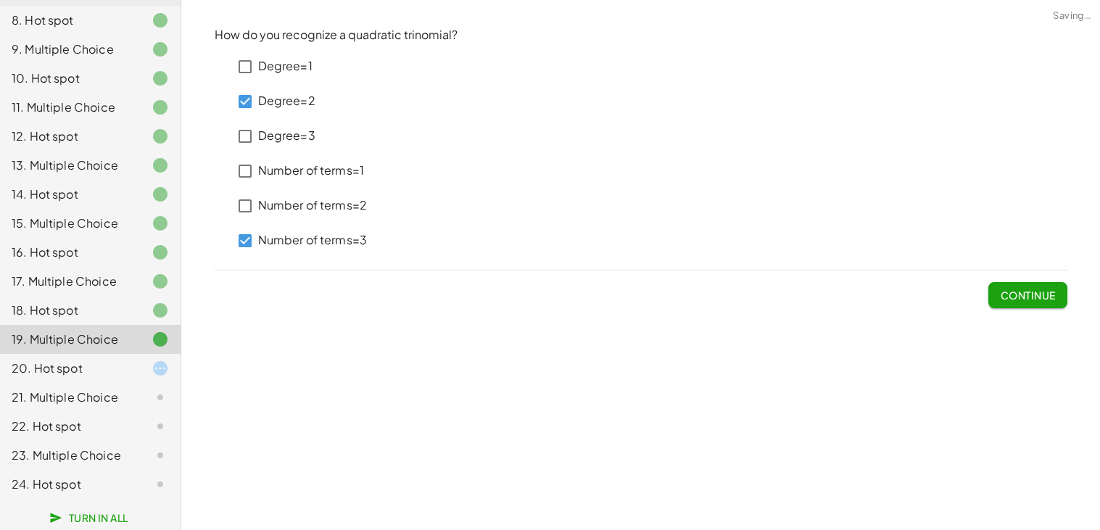
click at [116, 360] on div "20. Hot spot" at bounding box center [70, 368] width 117 height 17
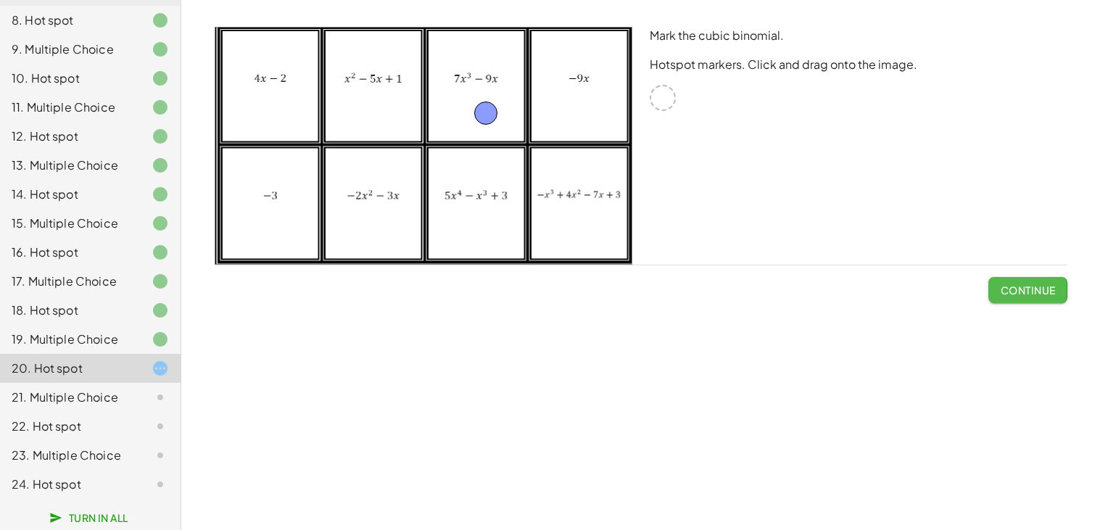
click at [1018, 286] on span "Continue" at bounding box center [1027, 290] width 55 height 13
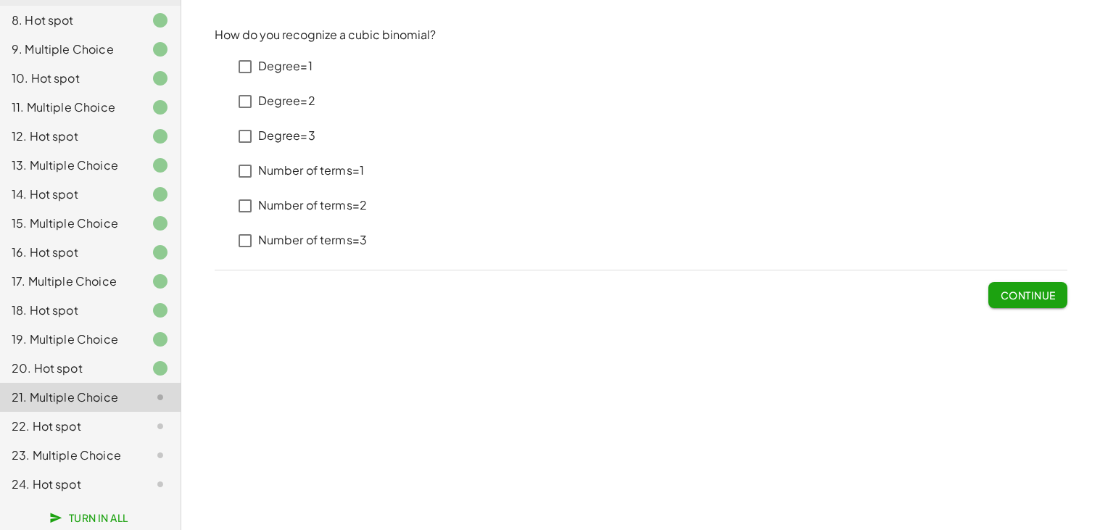
click at [350, 205] on p "Number of terms=2" at bounding box center [313, 205] width 110 height 17
click at [273, 131] on p "Degree=3" at bounding box center [286, 136] width 57 height 17
click at [71, 339] on div "19. Multiple Choice" at bounding box center [70, 339] width 117 height 17
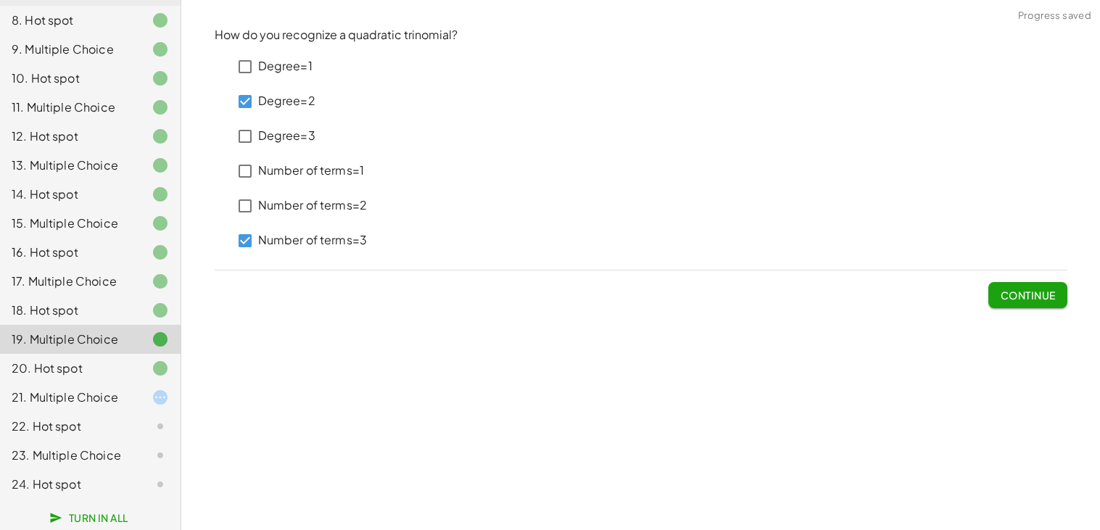
click at [73, 281] on div "17. Multiple Choice" at bounding box center [70, 281] width 117 height 17
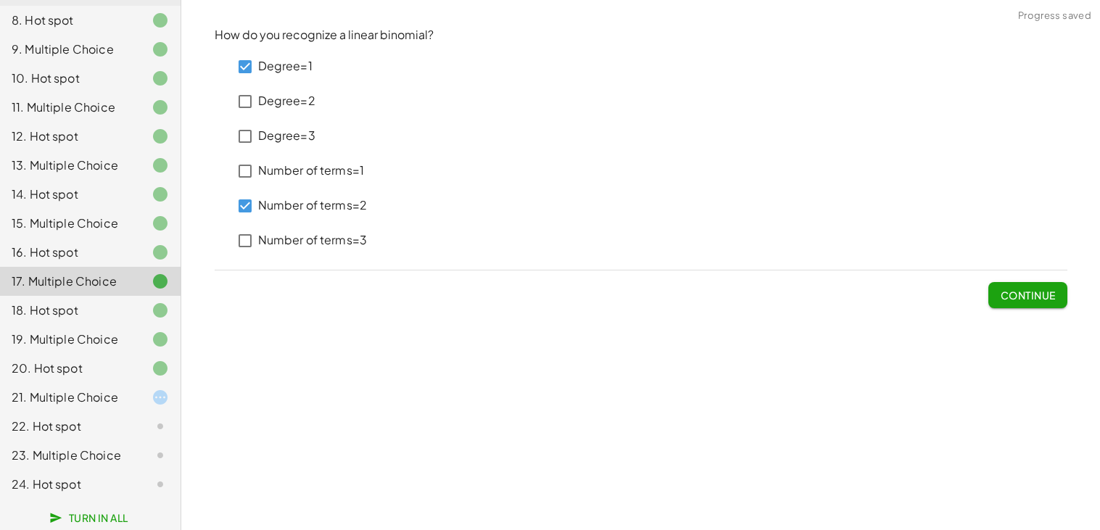
click at [80, 221] on div "15. Multiple Choice" at bounding box center [70, 223] width 117 height 17
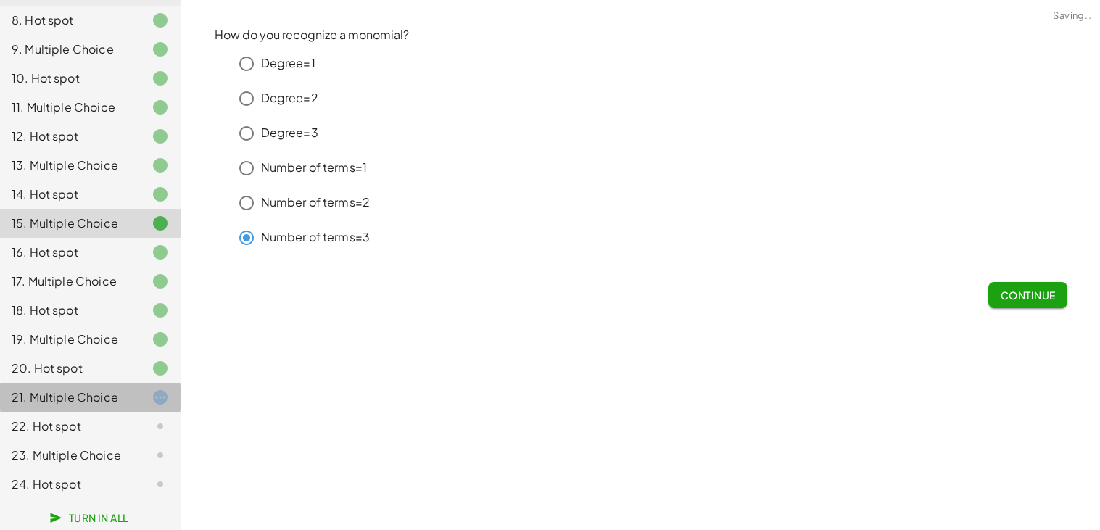
click at [64, 408] on div "21. Multiple Choice" at bounding box center [90, 397] width 181 height 29
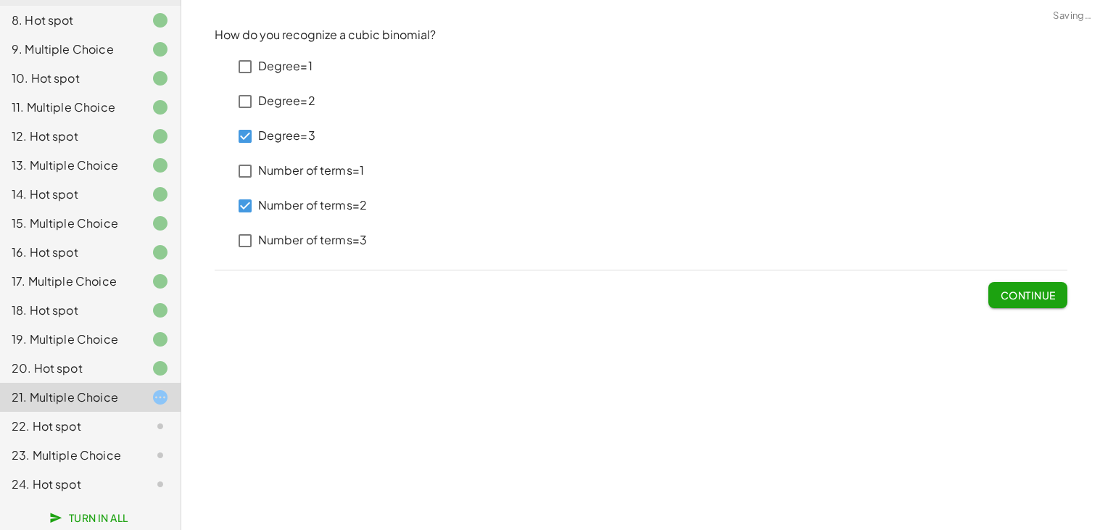
click at [1053, 298] on span "Continue" at bounding box center [1027, 295] width 55 height 13
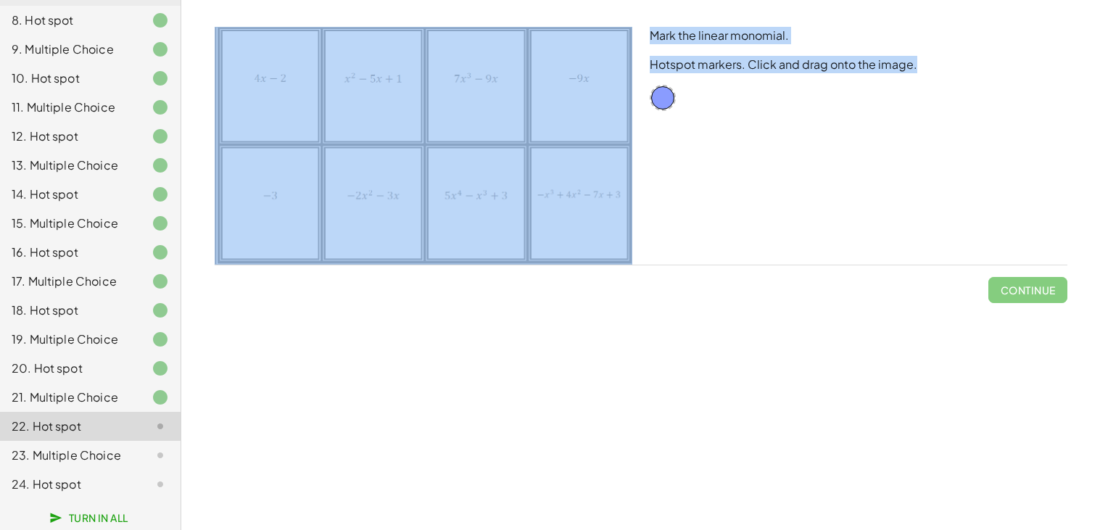
drag, startPoint x: 672, startPoint y: 103, endPoint x: 606, endPoint y: 102, distance: 65.3
click at [606, 102] on div "Mark the linear monomial. Hotspot markers. Click and drag onto the image." at bounding box center [641, 145] width 870 height 255
click at [741, 135] on div "Mark the linear monomial. Hotspot markers. Click and drag onto the image." at bounding box center [858, 145] width 435 height 255
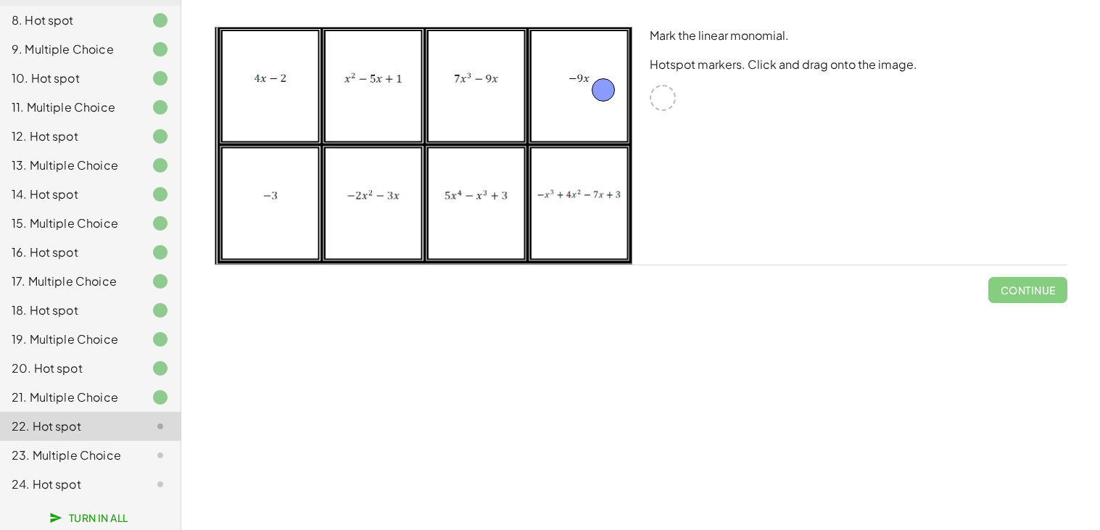
drag, startPoint x: 668, startPoint y: 104, endPoint x: 601, endPoint y: 100, distance: 66.8
click at [1023, 289] on span "Continue" at bounding box center [1027, 290] width 55 height 13
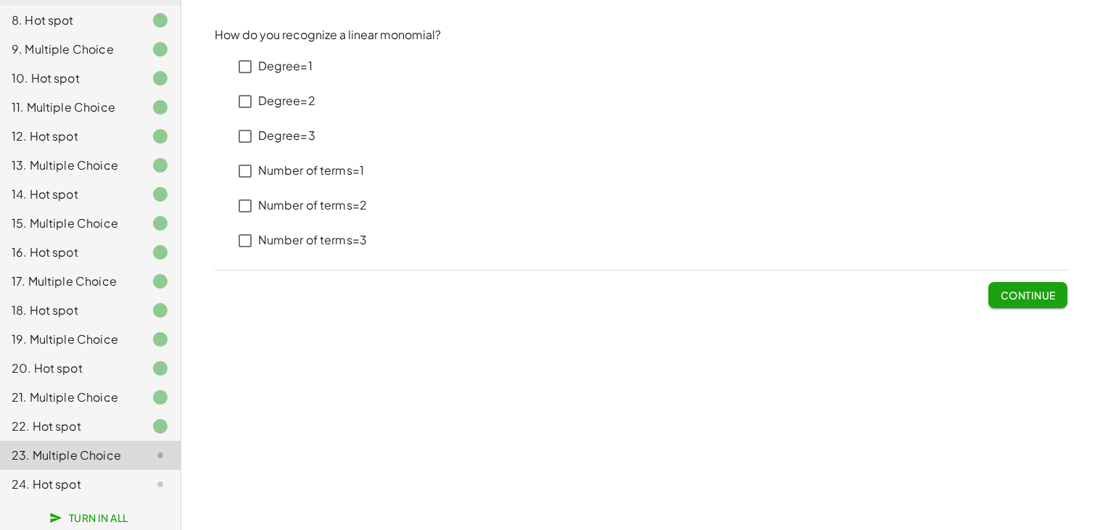
click at [138, 419] on div at bounding box center [148, 426] width 41 height 17
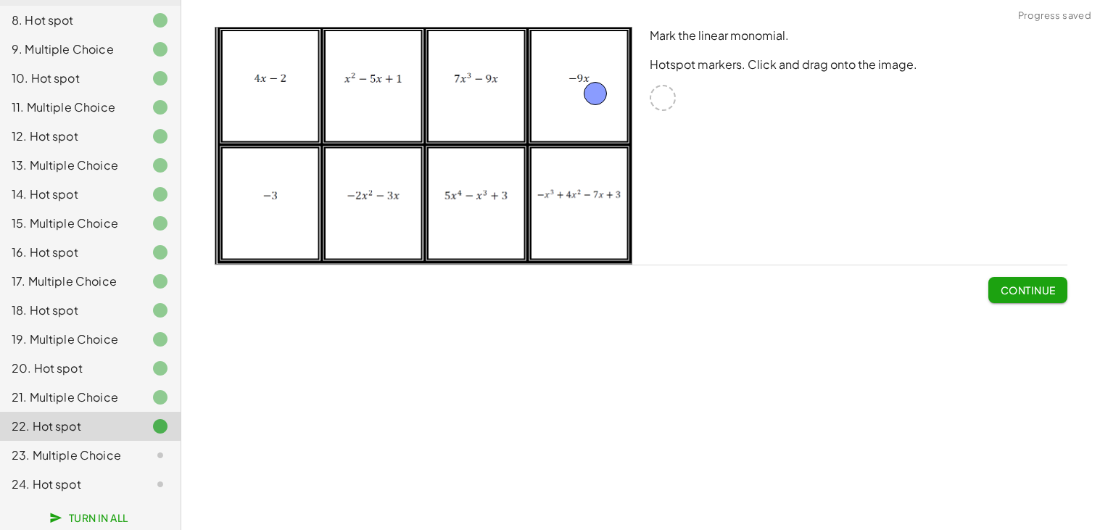
click at [158, 447] on icon at bounding box center [160, 455] width 17 height 17
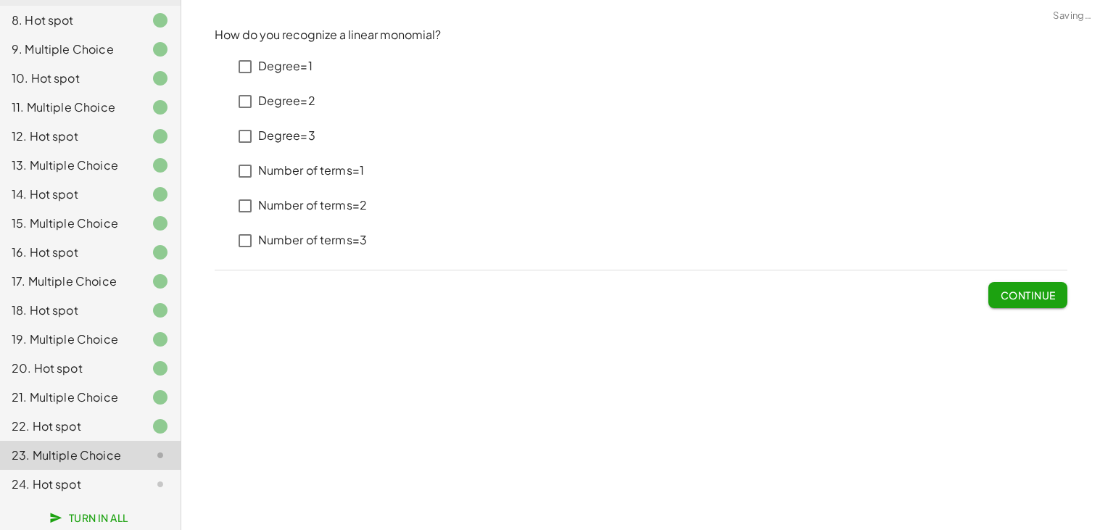
click at [270, 65] on p "Degree=1" at bounding box center [285, 66] width 54 height 17
click at [327, 168] on p "Number of terms=1" at bounding box center [311, 170] width 107 height 17
click at [994, 287] on button "Continue" at bounding box center [1028, 295] width 78 height 26
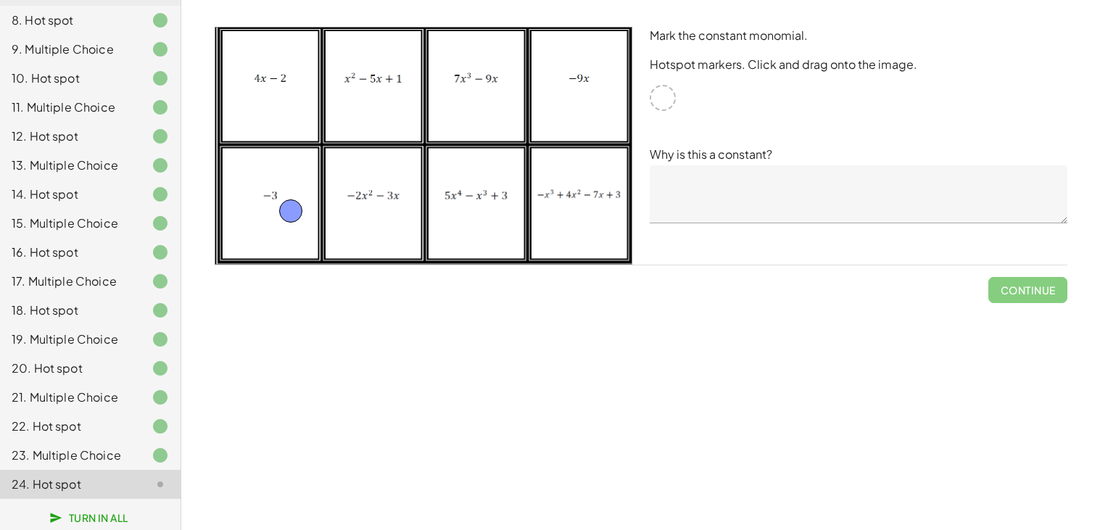
drag, startPoint x: 667, startPoint y: 90, endPoint x: 293, endPoint y: 203, distance: 390.3
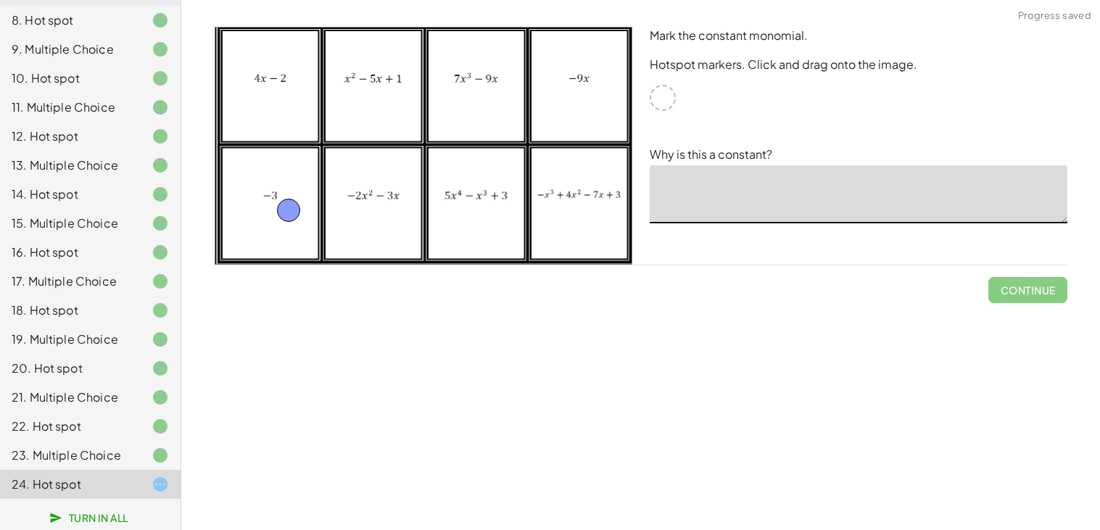
click at [749, 200] on textarea at bounding box center [859, 194] width 418 height 58
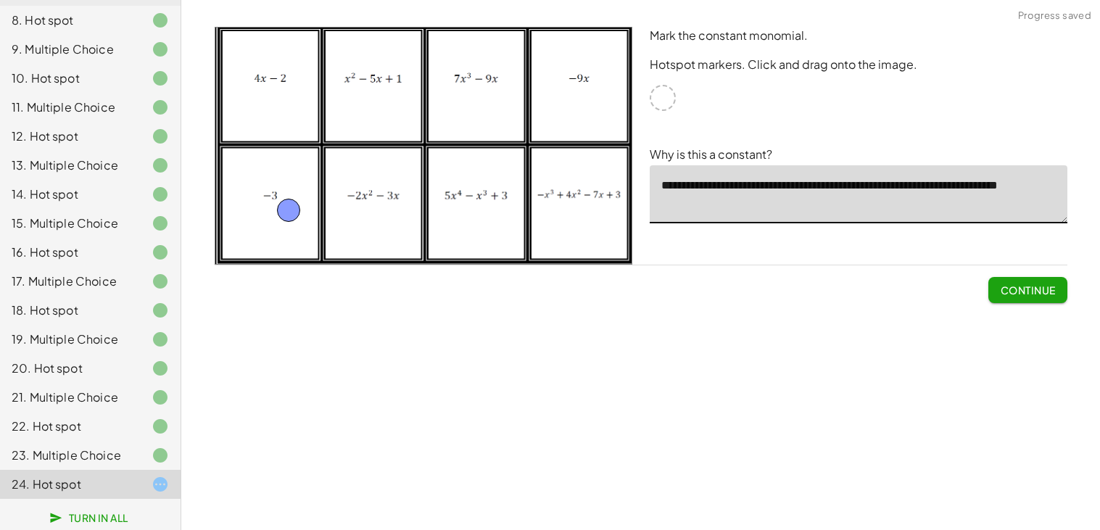
click at [671, 208] on textarea "**********" at bounding box center [859, 194] width 418 height 58
click at [998, 188] on textarea "**********" at bounding box center [859, 194] width 418 height 58
click at [852, 207] on textarea "**********" at bounding box center [859, 194] width 418 height 58
click at [776, 201] on textarea "**********" at bounding box center [859, 194] width 418 height 58
click at [846, 210] on textarea "**********" at bounding box center [859, 194] width 418 height 58
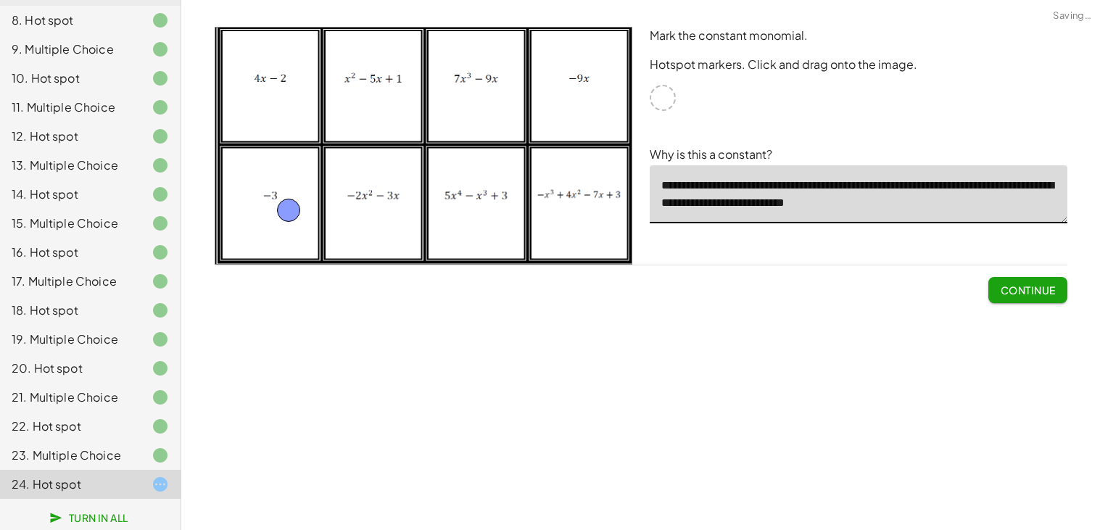
type textarea "**********"
click at [1010, 296] on span "Continue" at bounding box center [1027, 290] width 55 height 13
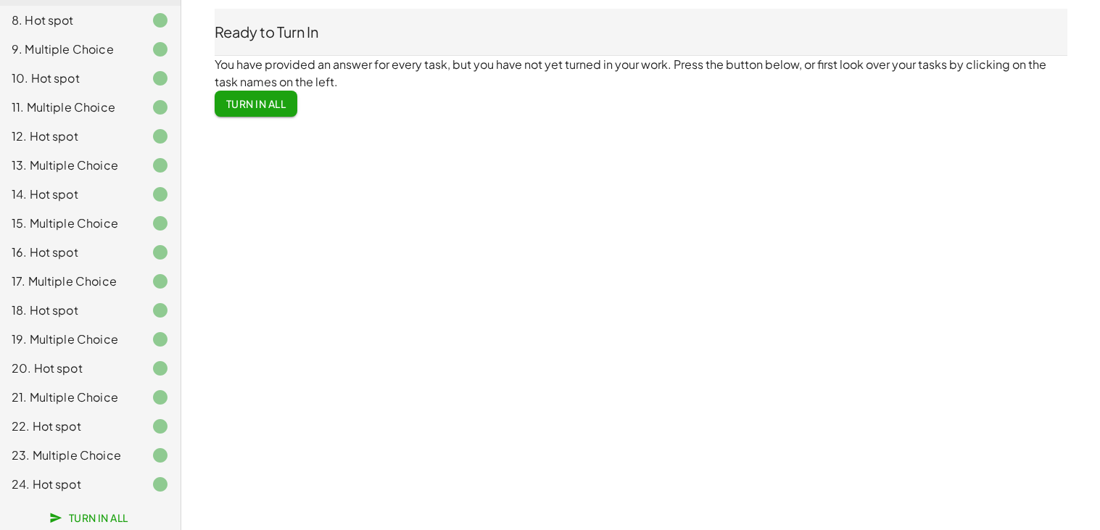
click at [272, 101] on span "Turn In All" at bounding box center [256, 103] width 60 height 13
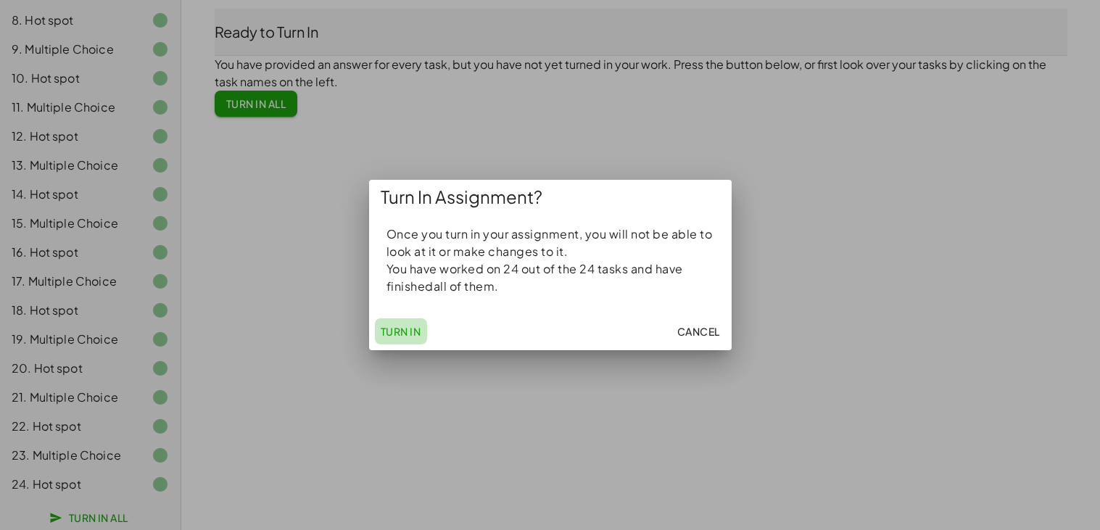
click at [396, 334] on span "Turn In" at bounding box center [401, 331] width 41 height 13
